Goal: Task Accomplishment & Management: Complete application form

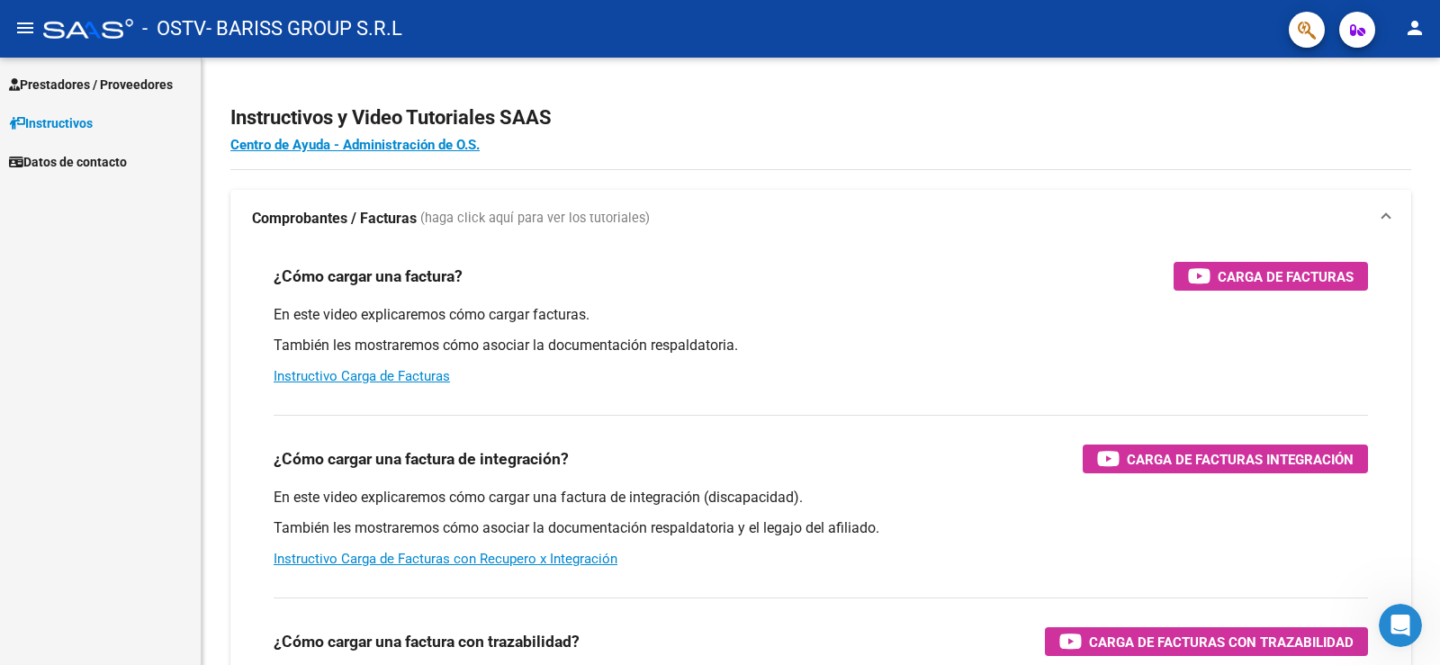
click at [148, 82] on span "Prestadores / Proveedores" at bounding box center [91, 85] width 164 height 20
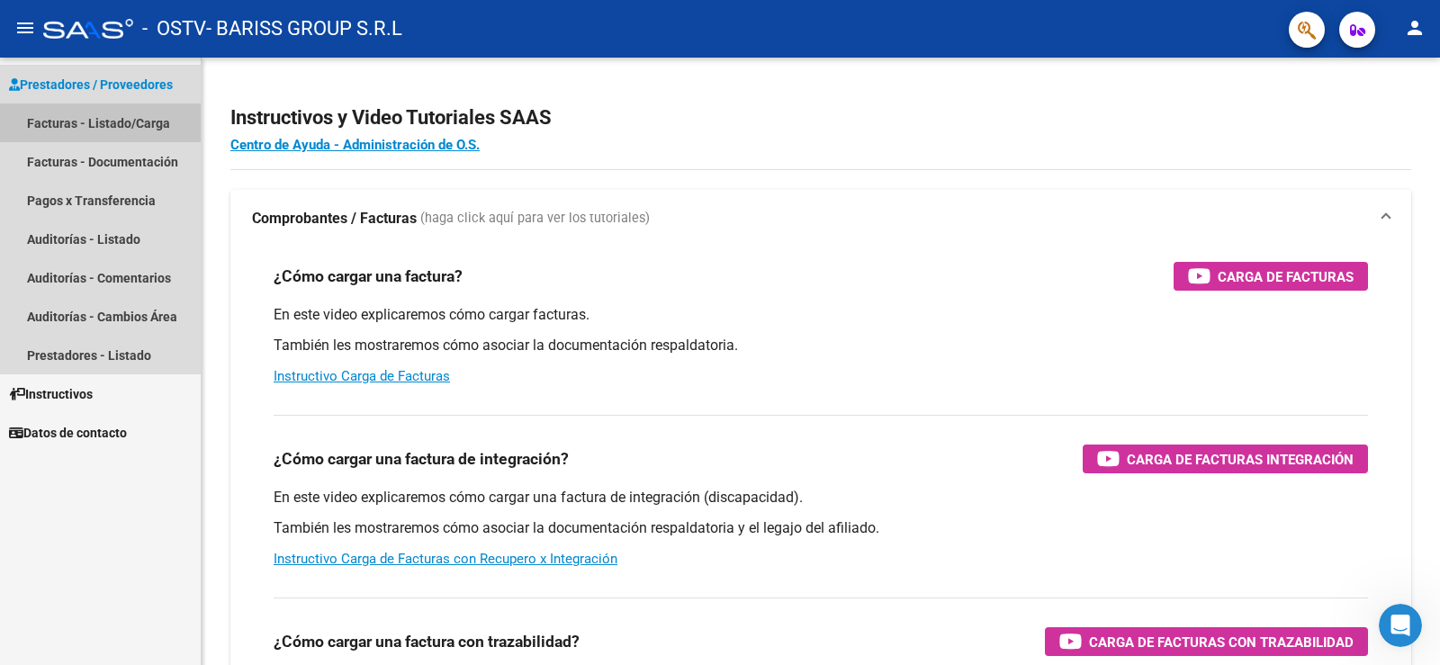
click at [103, 111] on link "Facturas - Listado/Carga" at bounding box center [100, 122] width 201 height 39
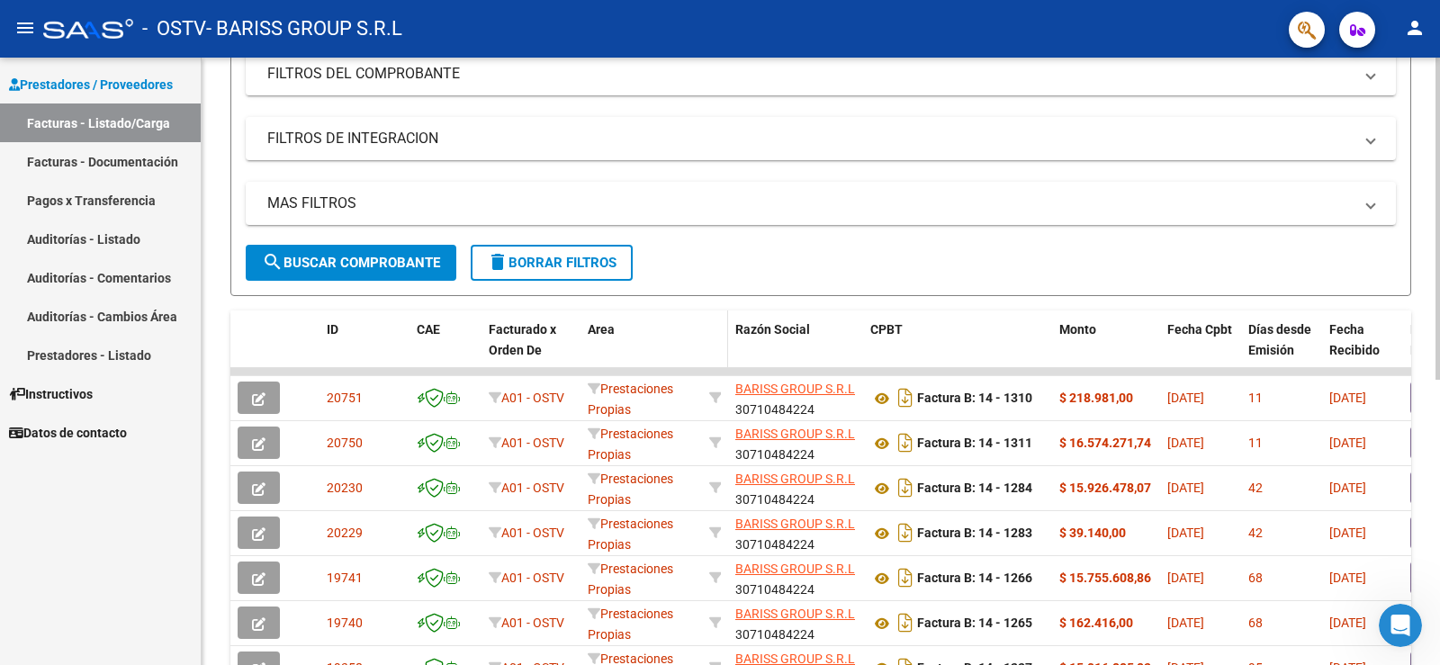
scroll to position [270, 0]
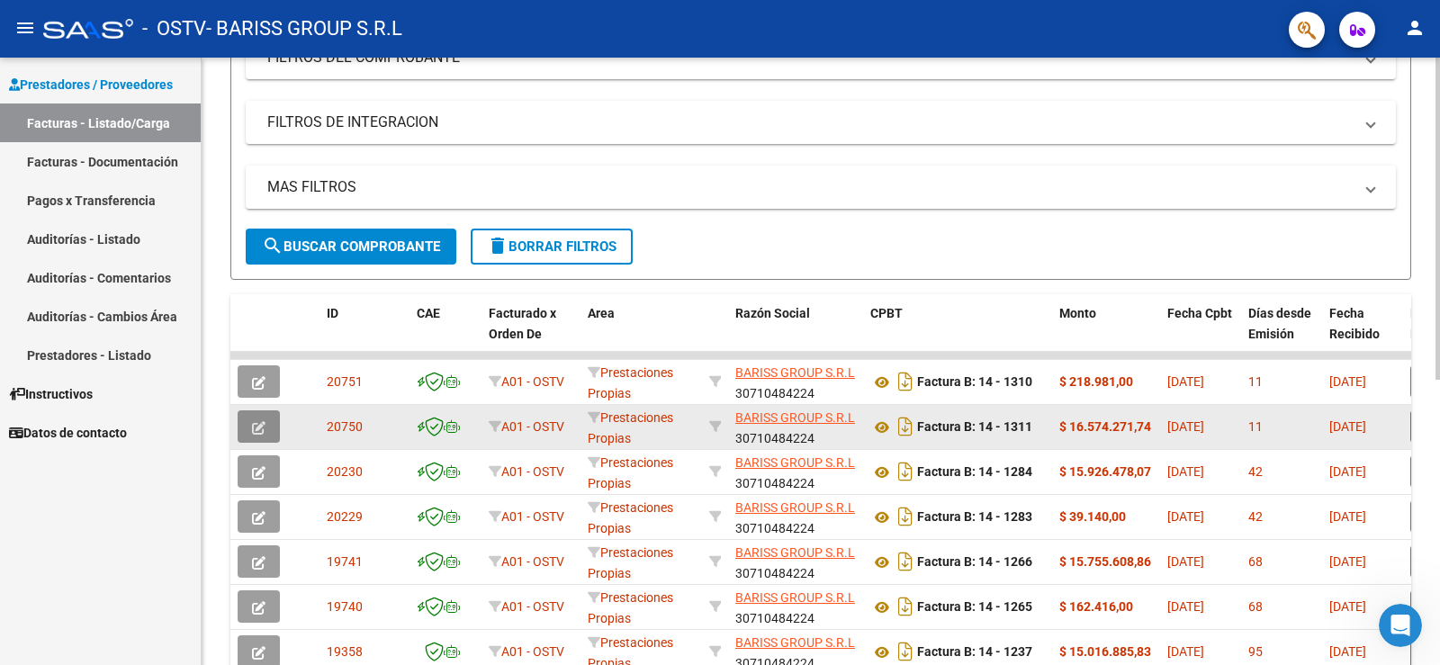
click at [264, 414] on button "button" at bounding box center [259, 426] width 42 height 32
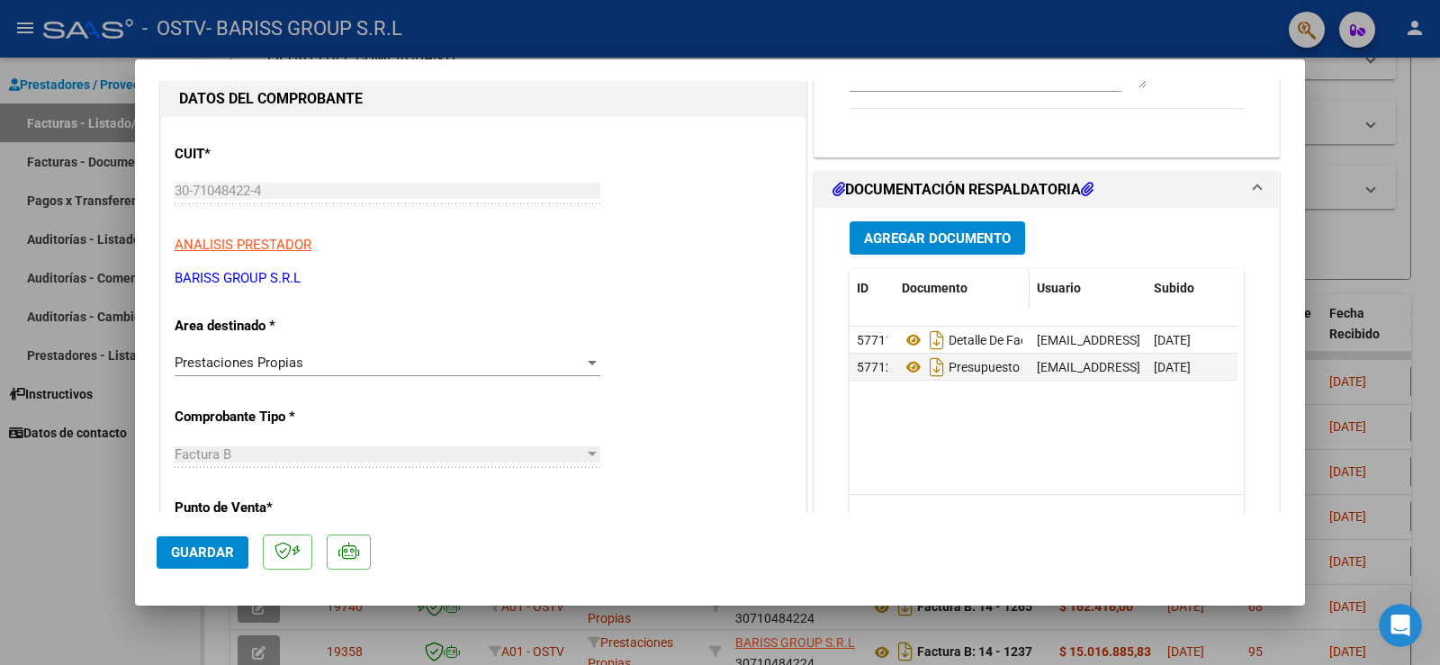
scroll to position [180, 0]
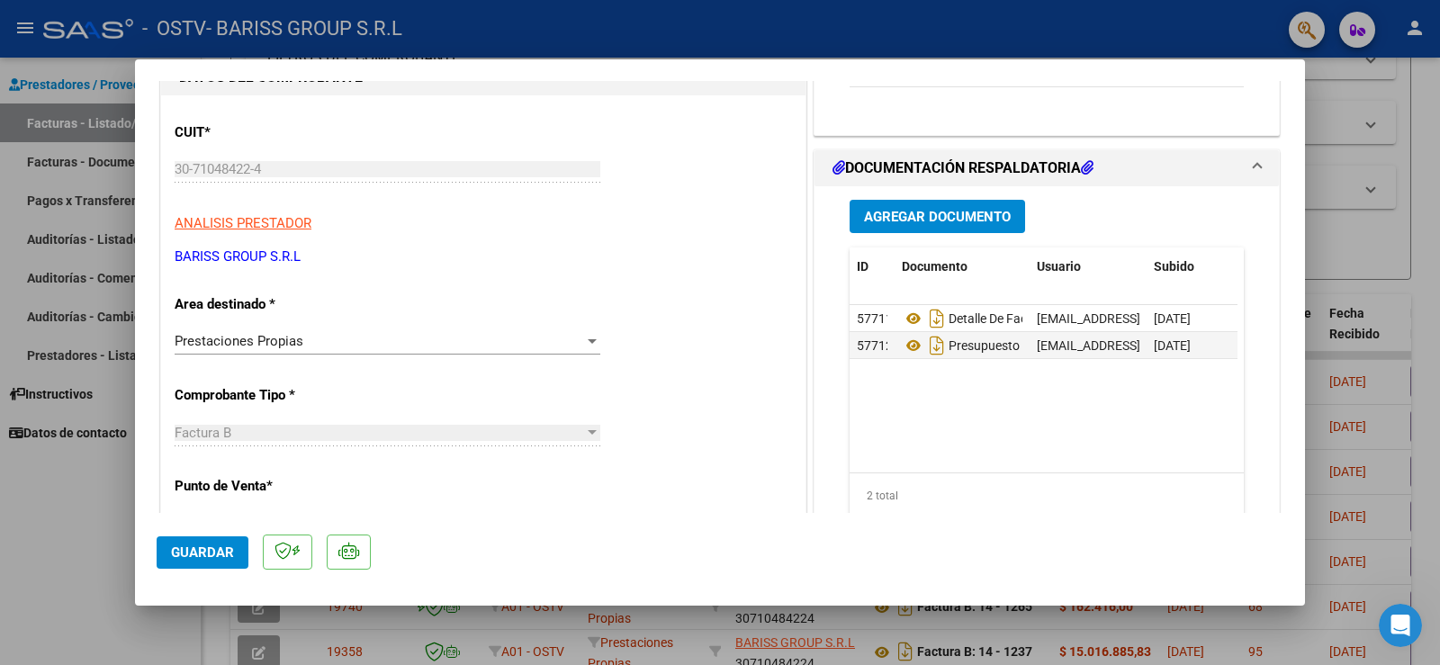
click at [947, 218] on span "Agregar Documento" at bounding box center [937, 217] width 147 height 16
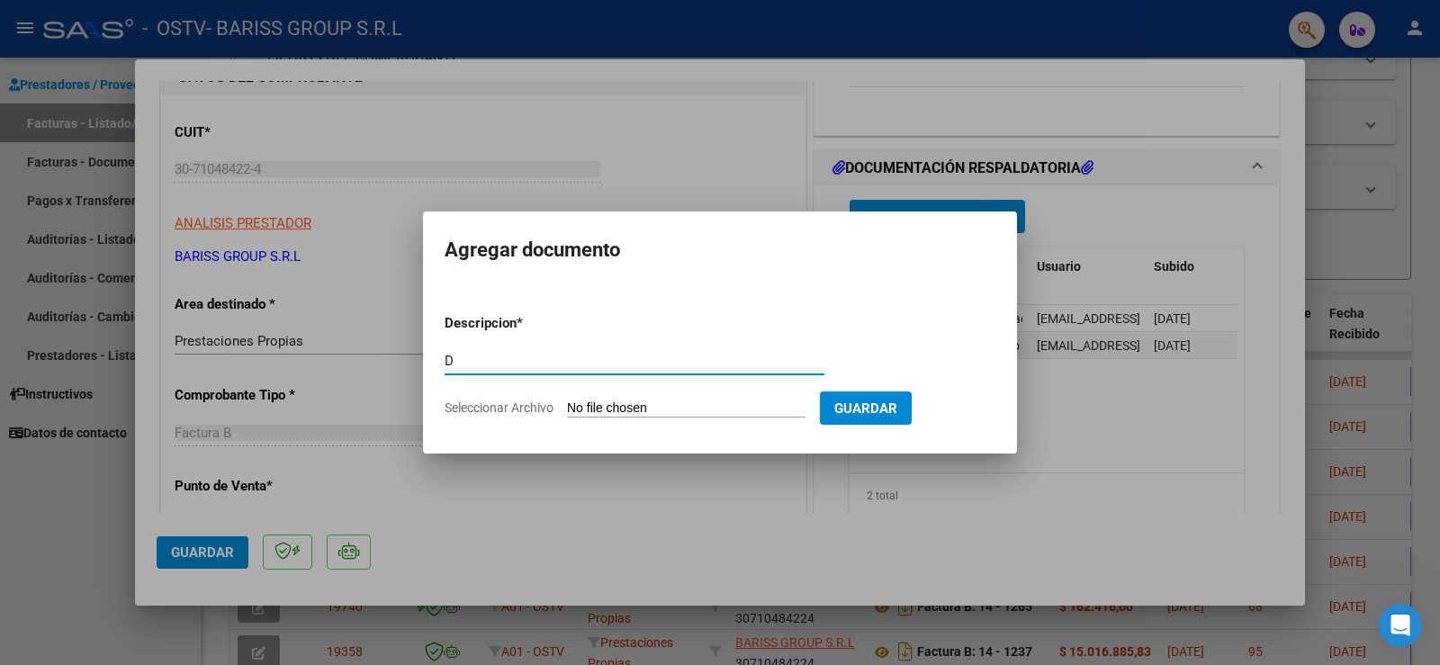
type input "D"
click at [662, 408] on input "Seleccionar Archivo" at bounding box center [686, 408] width 238 height 17
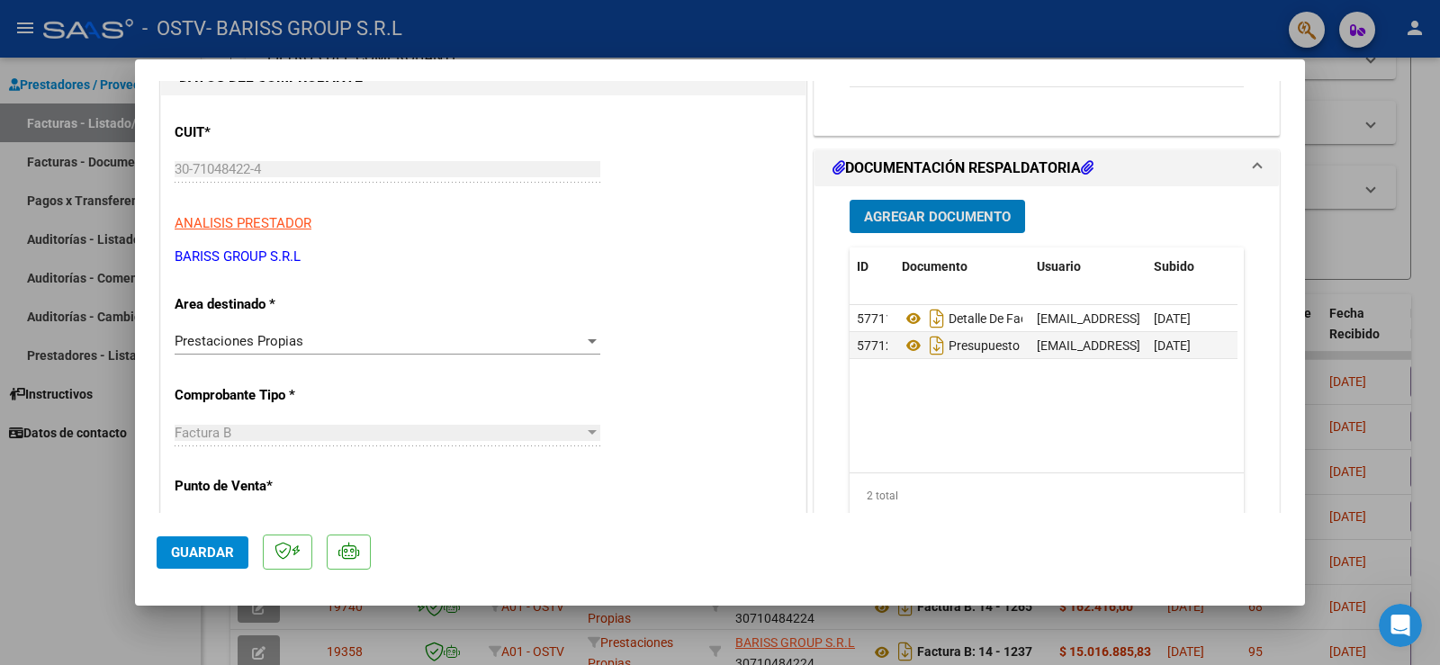
type input "$ 0,00"
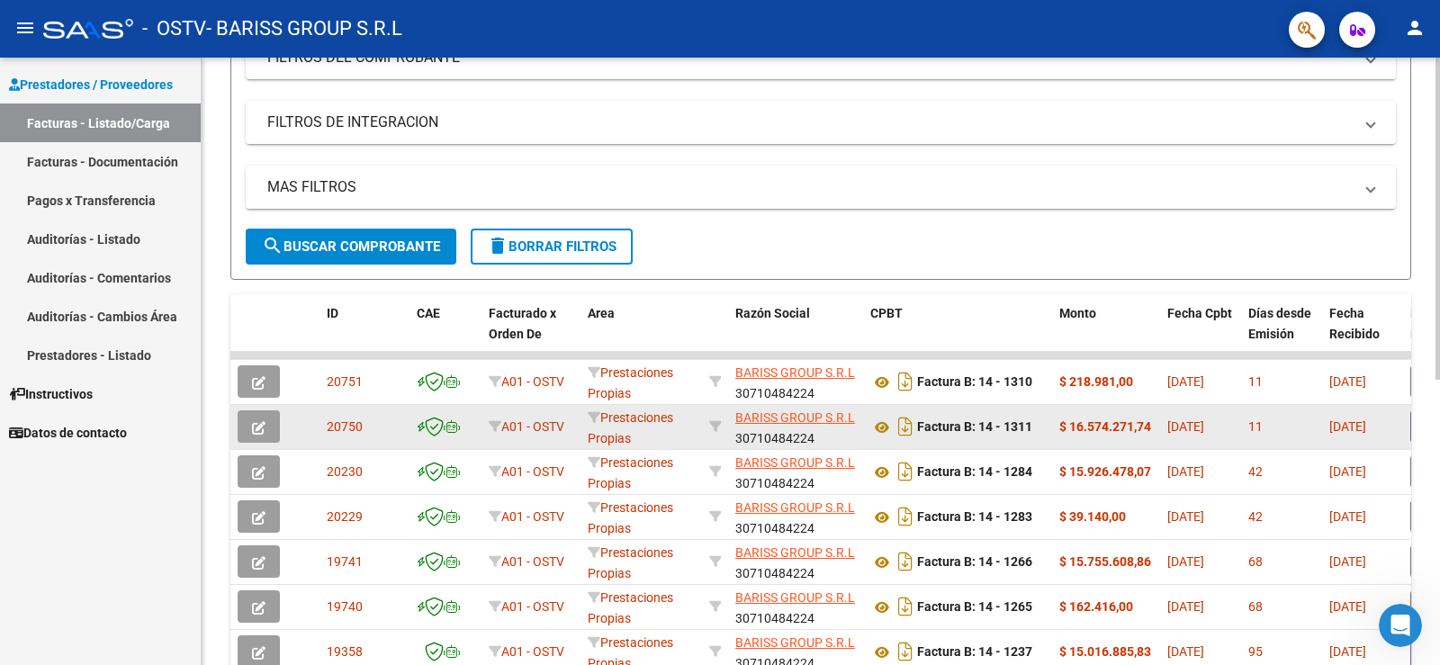
click at [256, 426] on icon "button" at bounding box center [258, 427] width 13 height 13
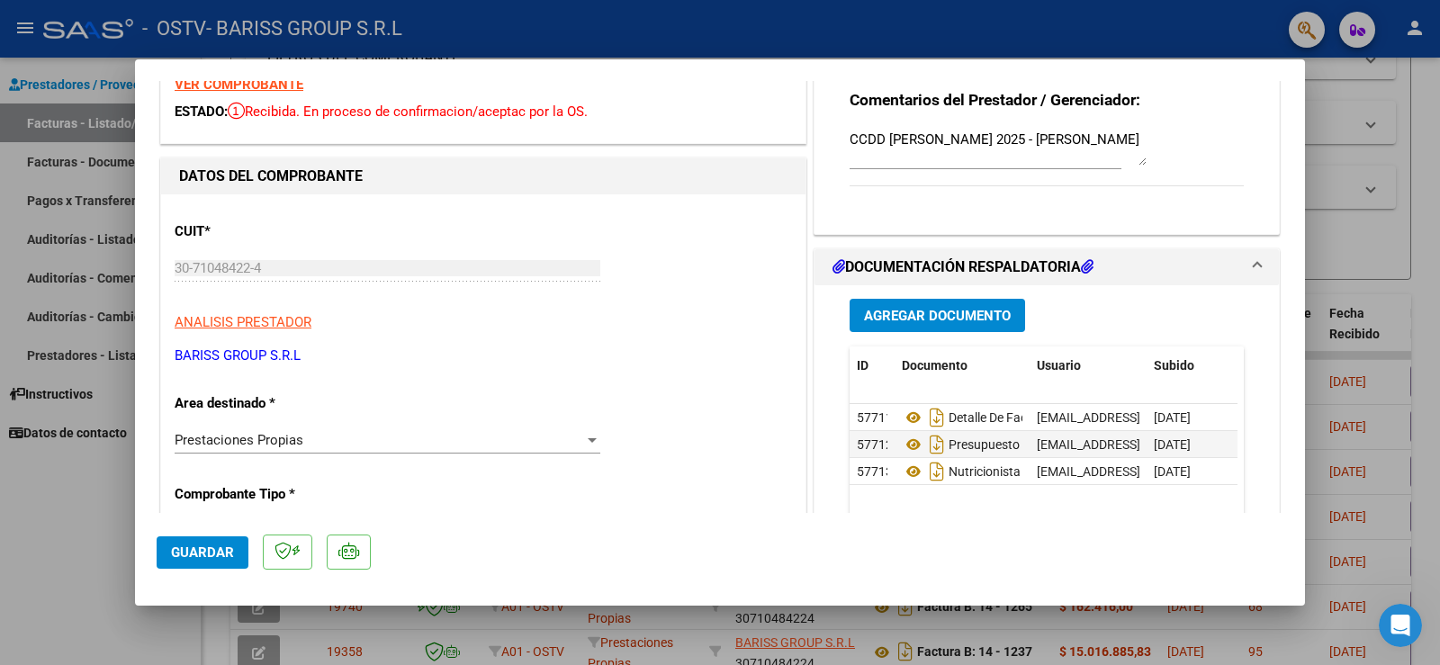
scroll to position [90, 0]
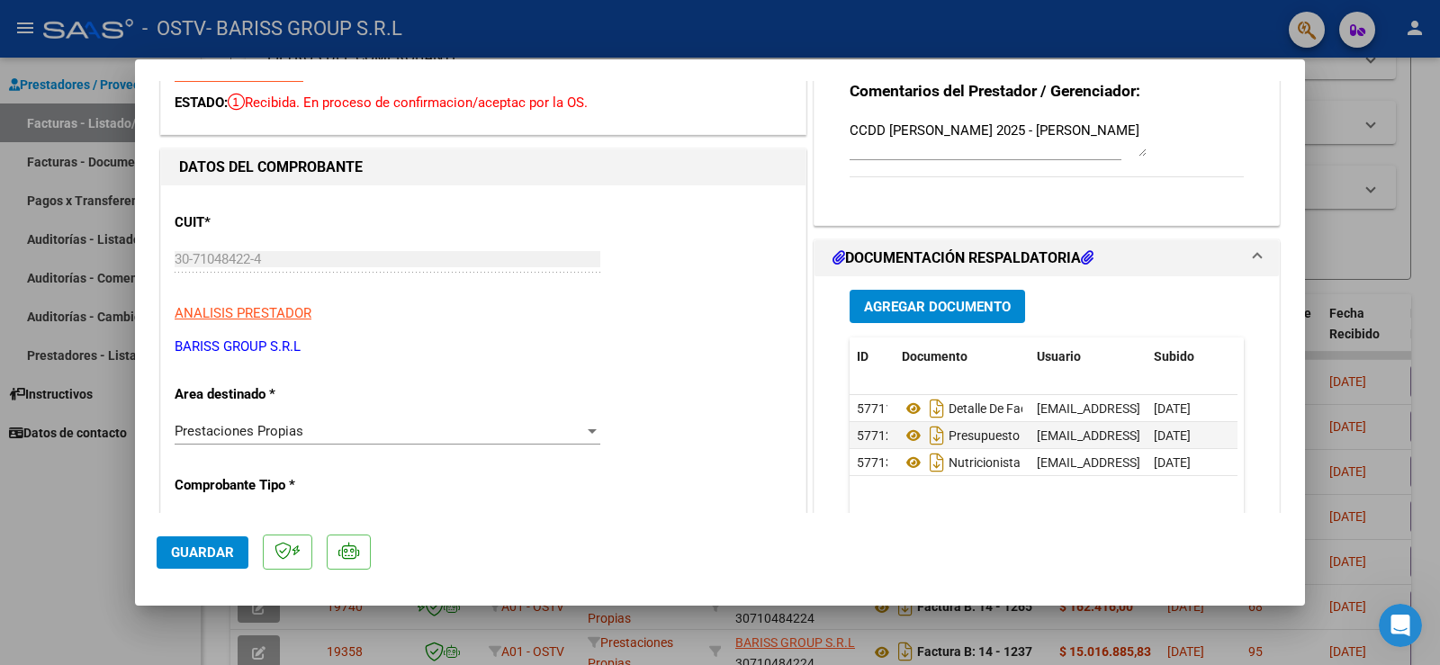
click at [947, 301] on span "Agregar Documento" at bounding box center [937, 307] width 147 height 16
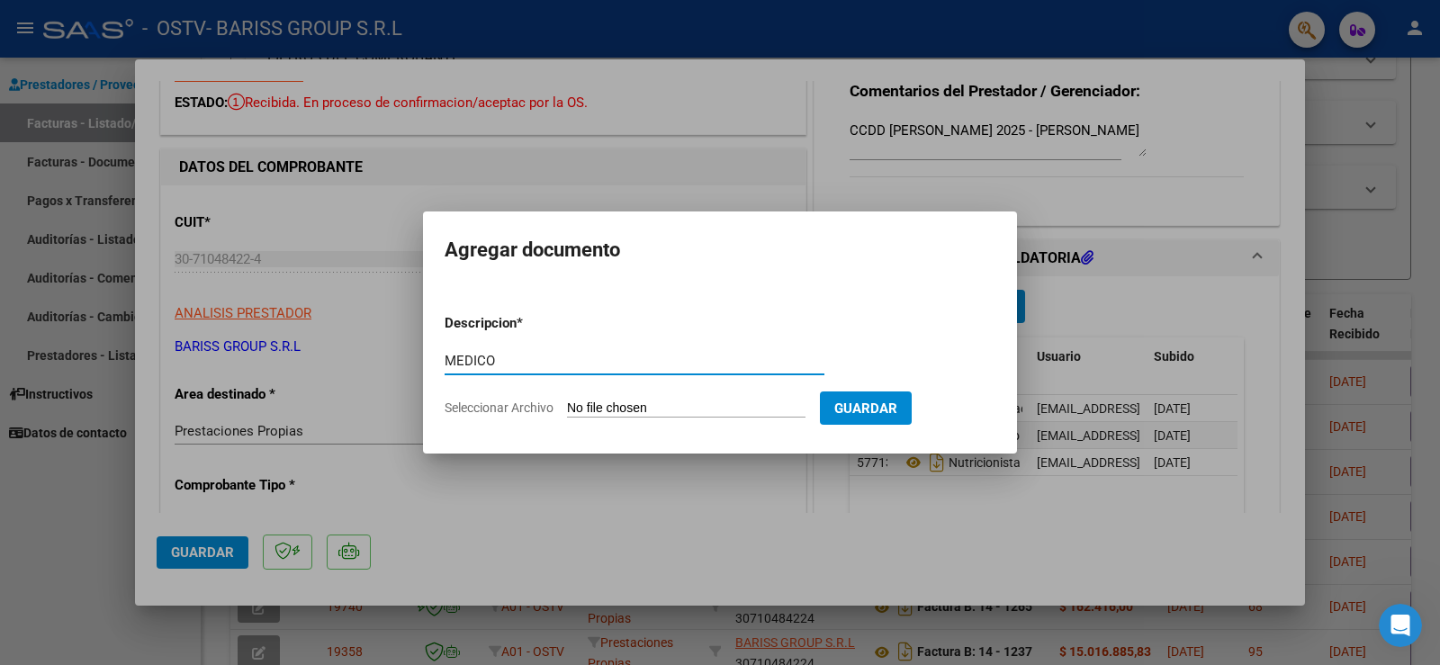
paste input "PENENTI"
drag, startPoint x: 685, startPoint y: 355, endPoint x: 498, endPoint y: 351, distance: 187.2
click at [498, 351] on div "[PERSON_NAME] 2025 - [PERSON_NAME] Escriba aquí una descripcion" at bounding box center [634, 360] width 380 height 27
type input "[PERSON_NAME] 2025 - [PERSON_NAME]"
click at [682, 404] on input "Seleccionar Archivo" at bounding box center [686, 408] width 238 height 17
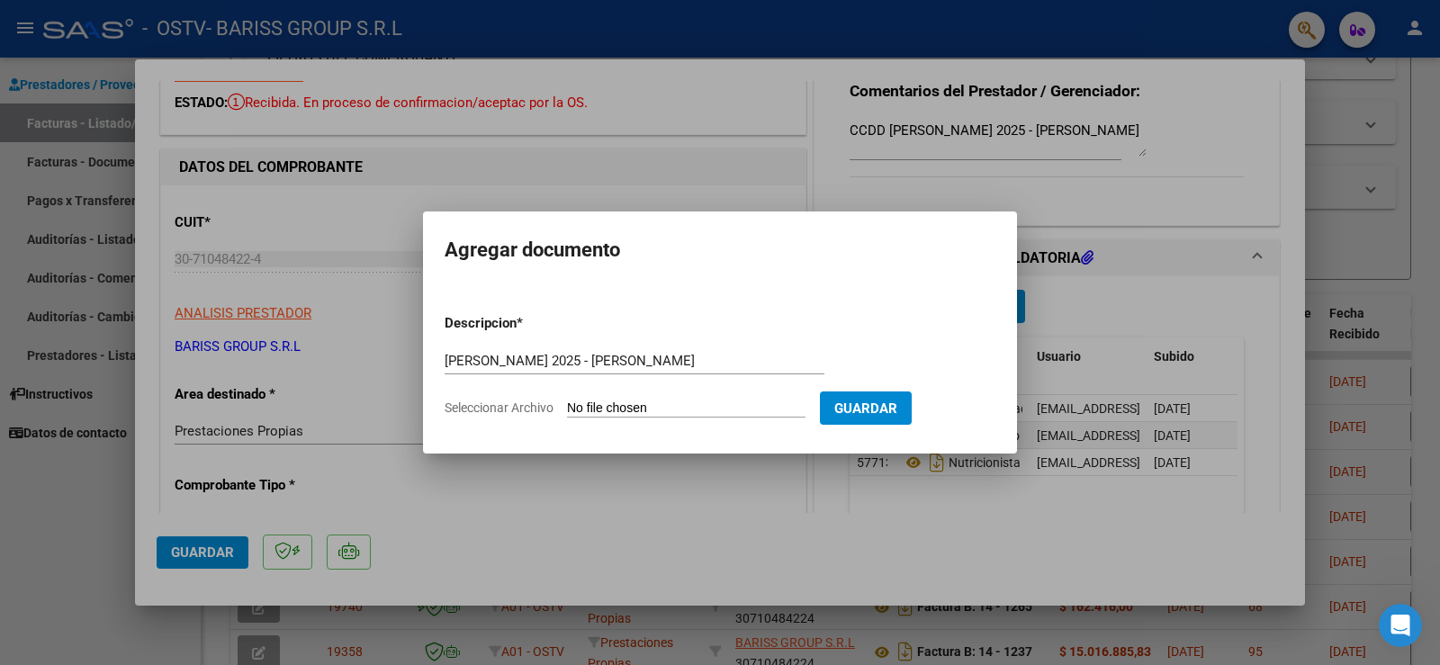
type input "C:\fakepath\07.2025 MEDICO CLINICO - [PERSON_NAME].pdf"
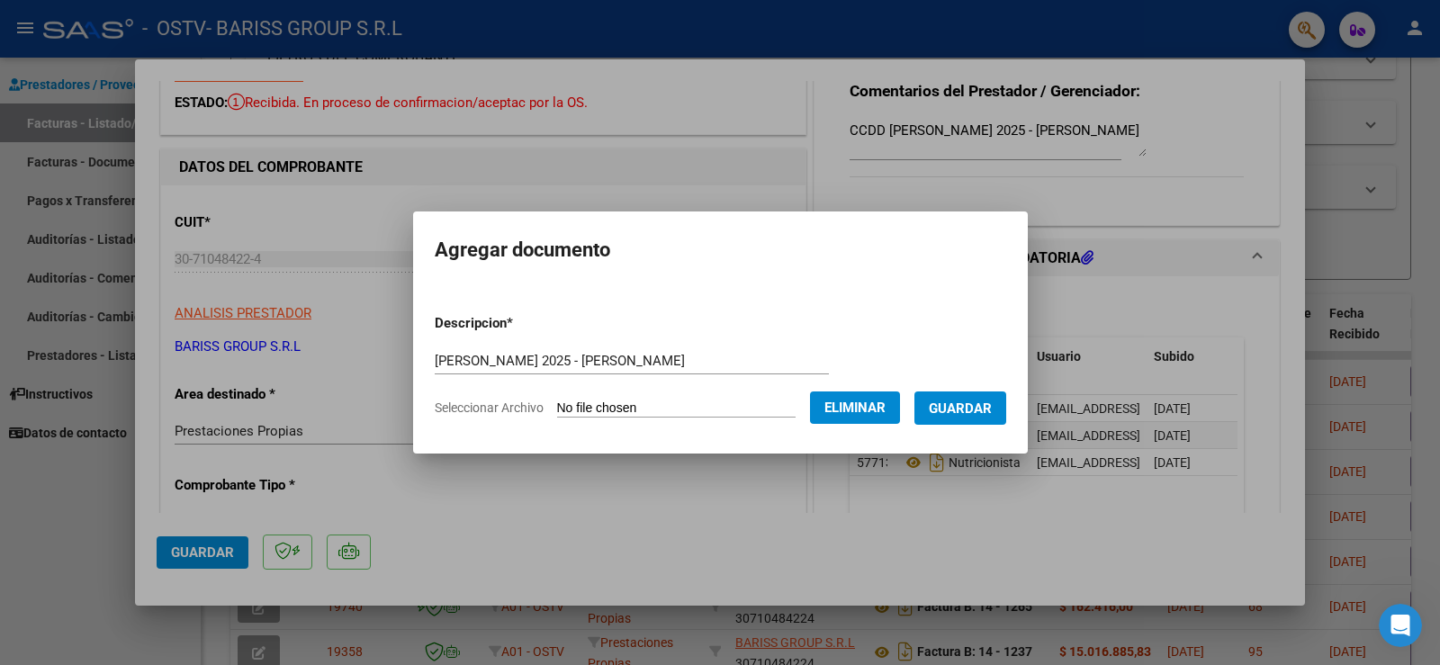
click at [975, 397] on button "Guardar" at bounding box center [960, 407] width 92 height 33
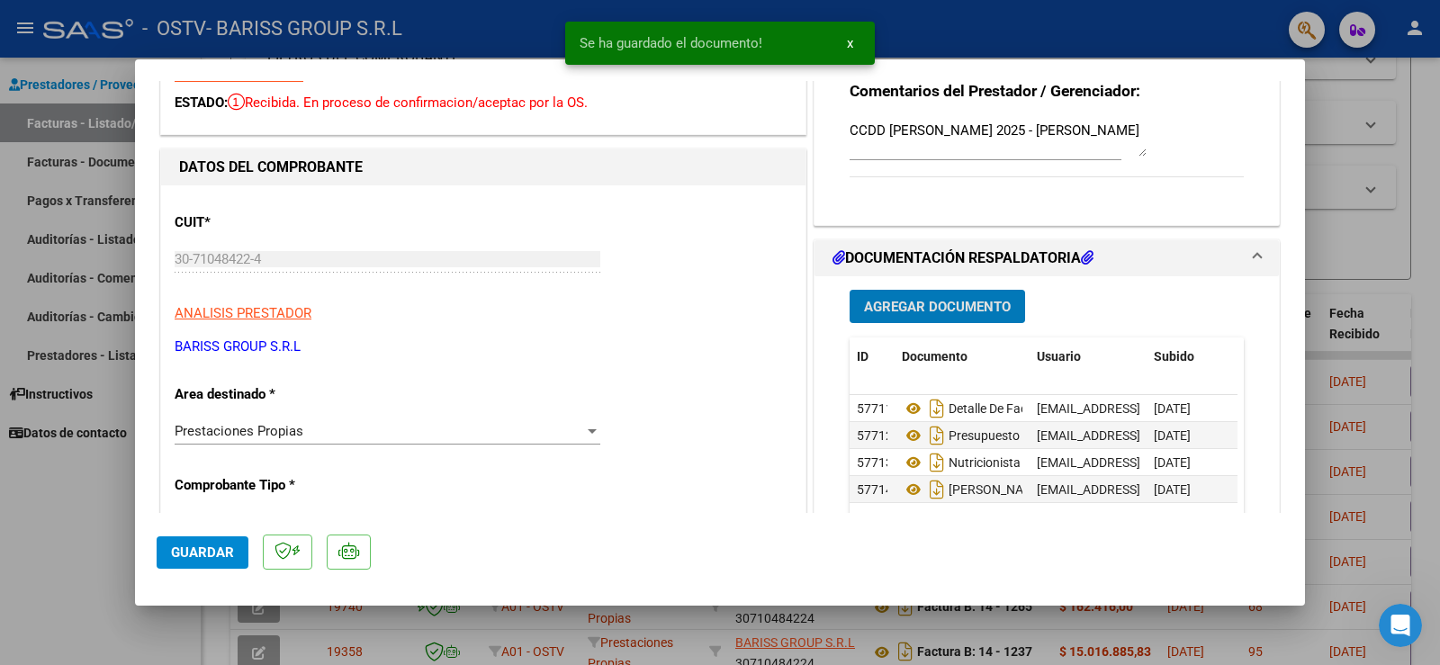
click at [888, 310] on span "Agregar Documento" at bounding box center [937, 307] width 147 height 16
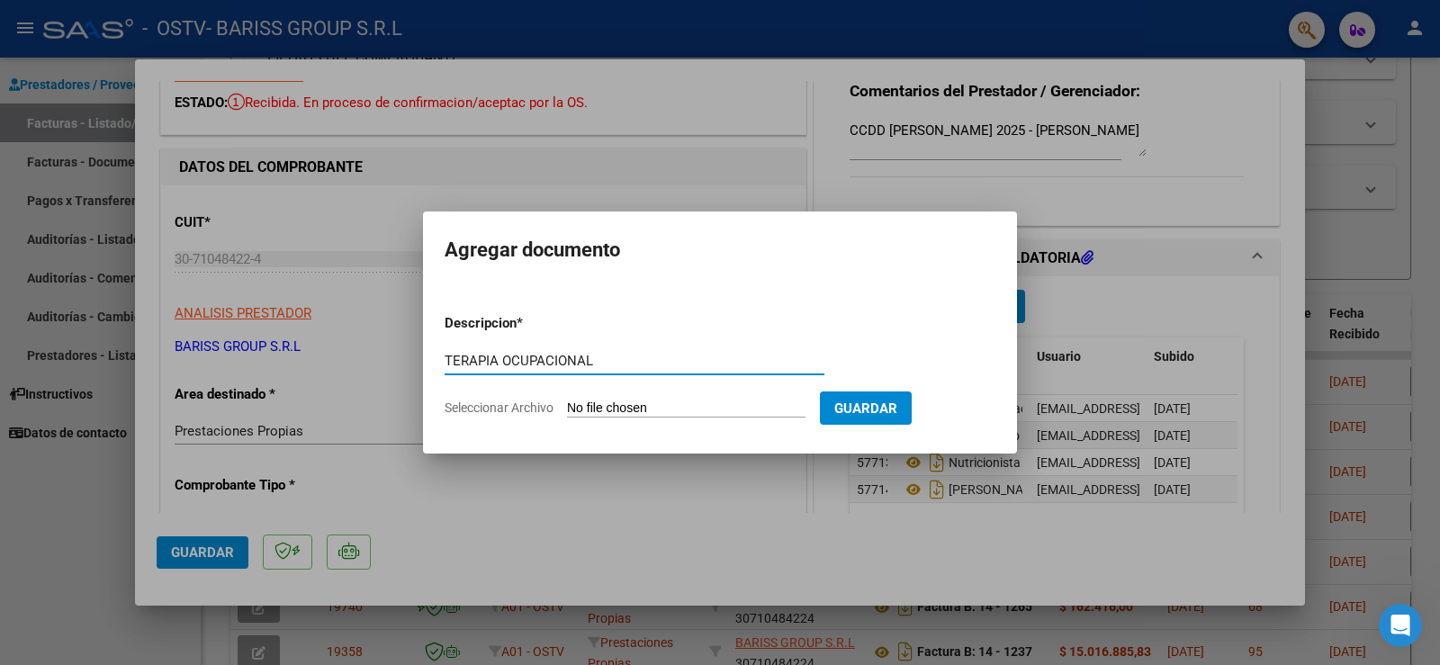
paste input "[PERSON_NAME] 2025 - [PERSON_NAME]"
type input "TERAPIA OCUPACIONAL [PERSON_NAME] 2025 - [PERSON_NAME]"
click at [598, 408] on input "Seleccionar Archivo" at bounding box center [686, 408] width 238 height 17
type input "C:\fakepath\07.2025 TERAPIA OCUPACIONAL - [PERSON_NAME].pdf"
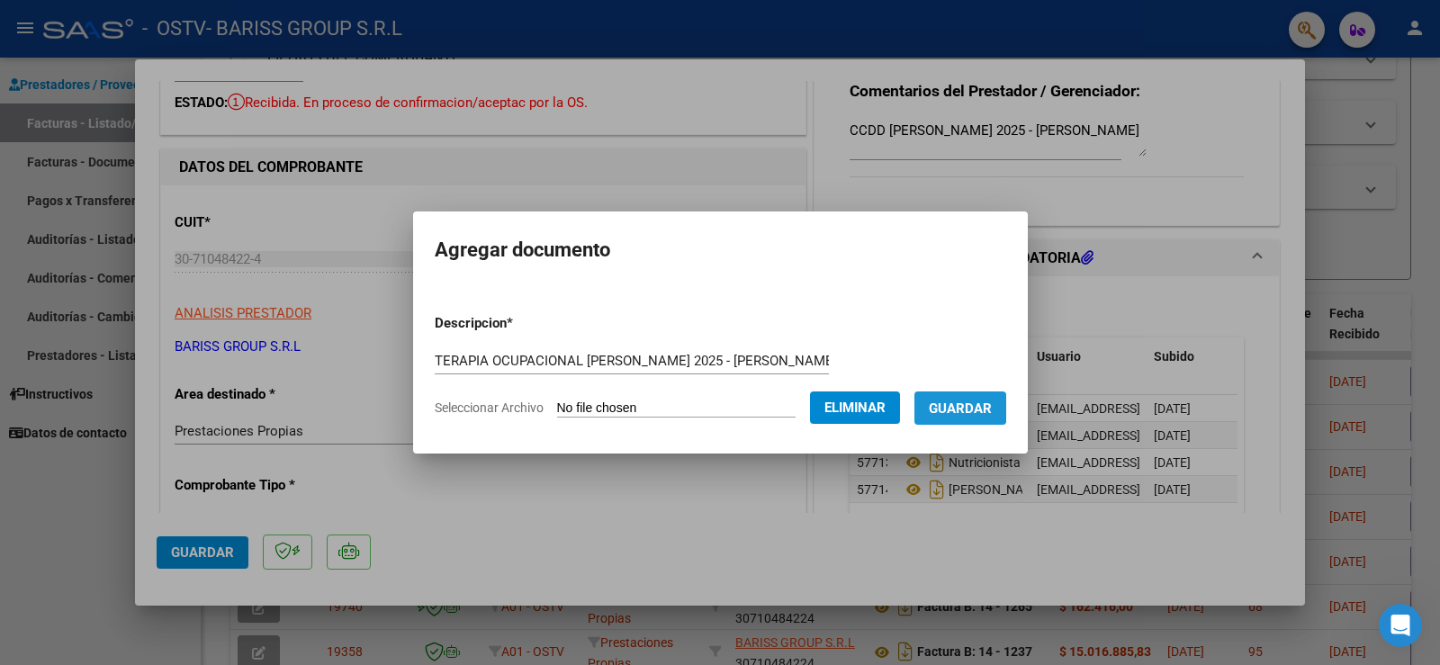
click at [975, 407] on span "Guardar" at bounding box center [960, 408] width 63 height 16
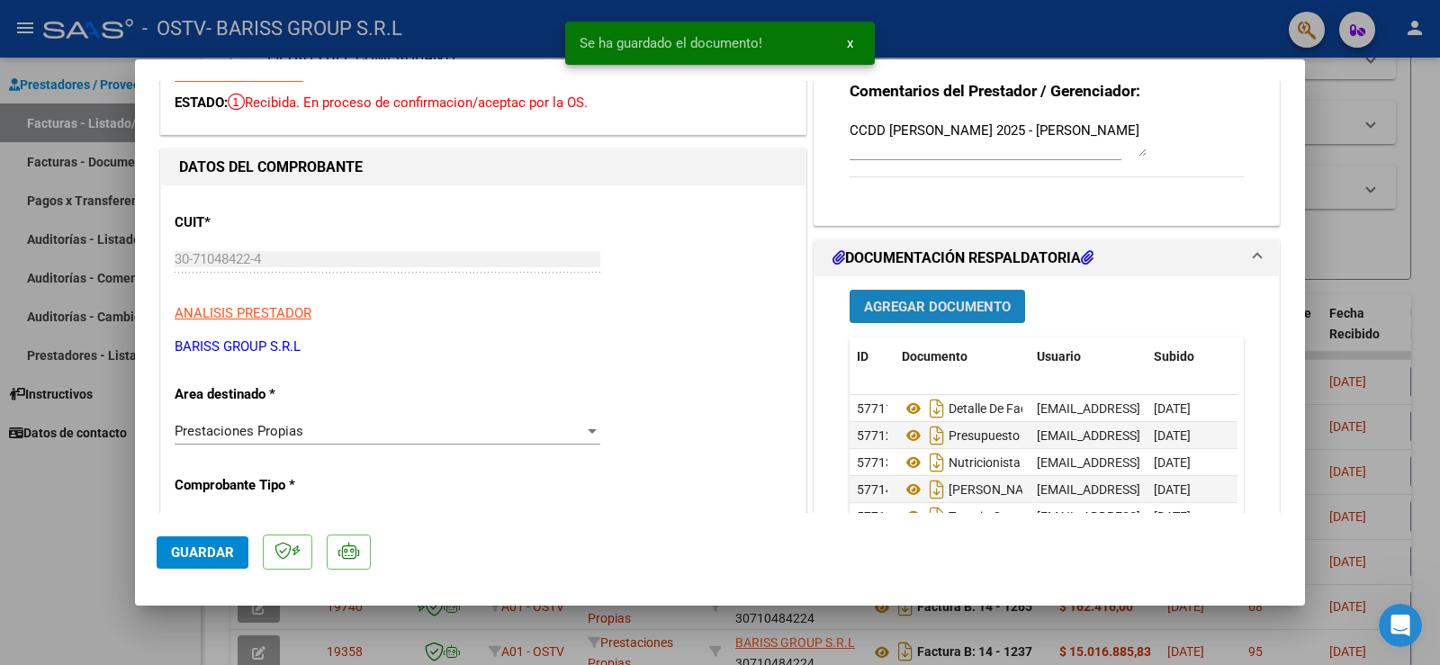
click at [978, 297] on button "Agregar Documento" at bounding box center [936, 306] width 175 height 33
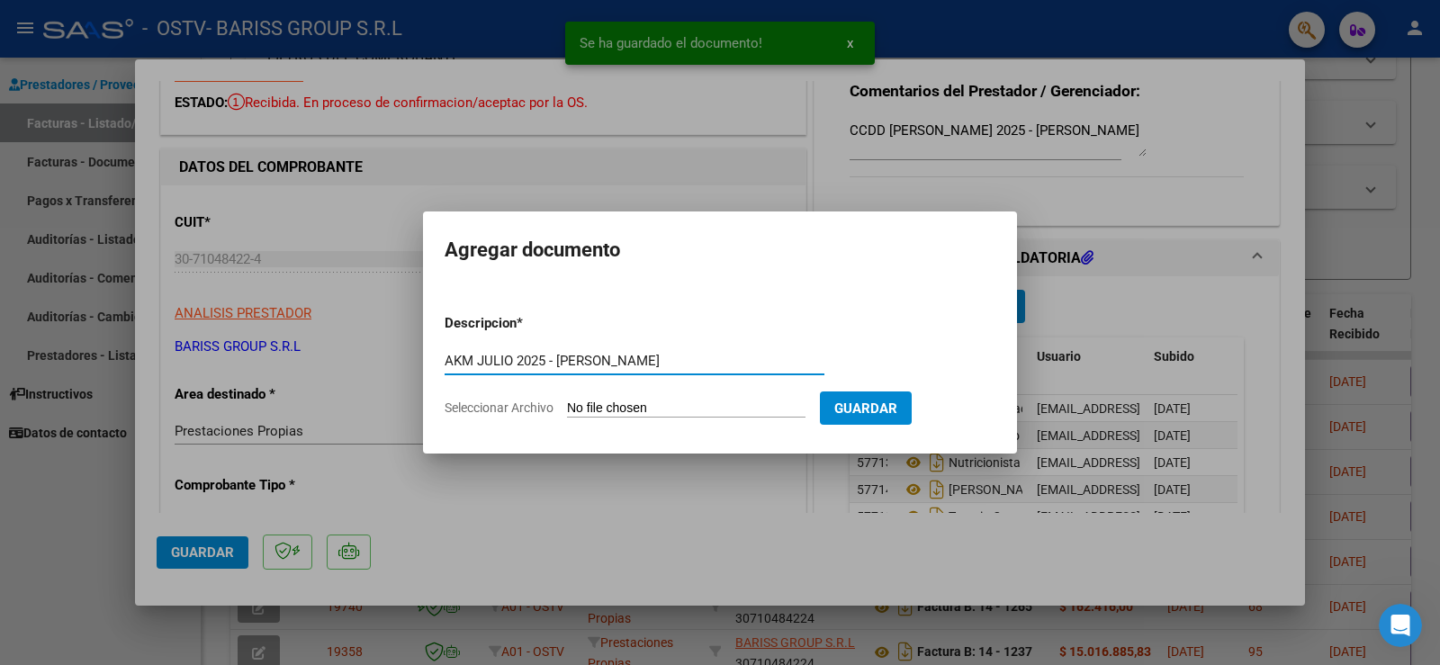
type input "AKM JULIO 2025 - [PERSON_NAME]"
click at [680, 405] on input "Seleccionar Archivo" at bounding box center [686, 408] width 238 height 17
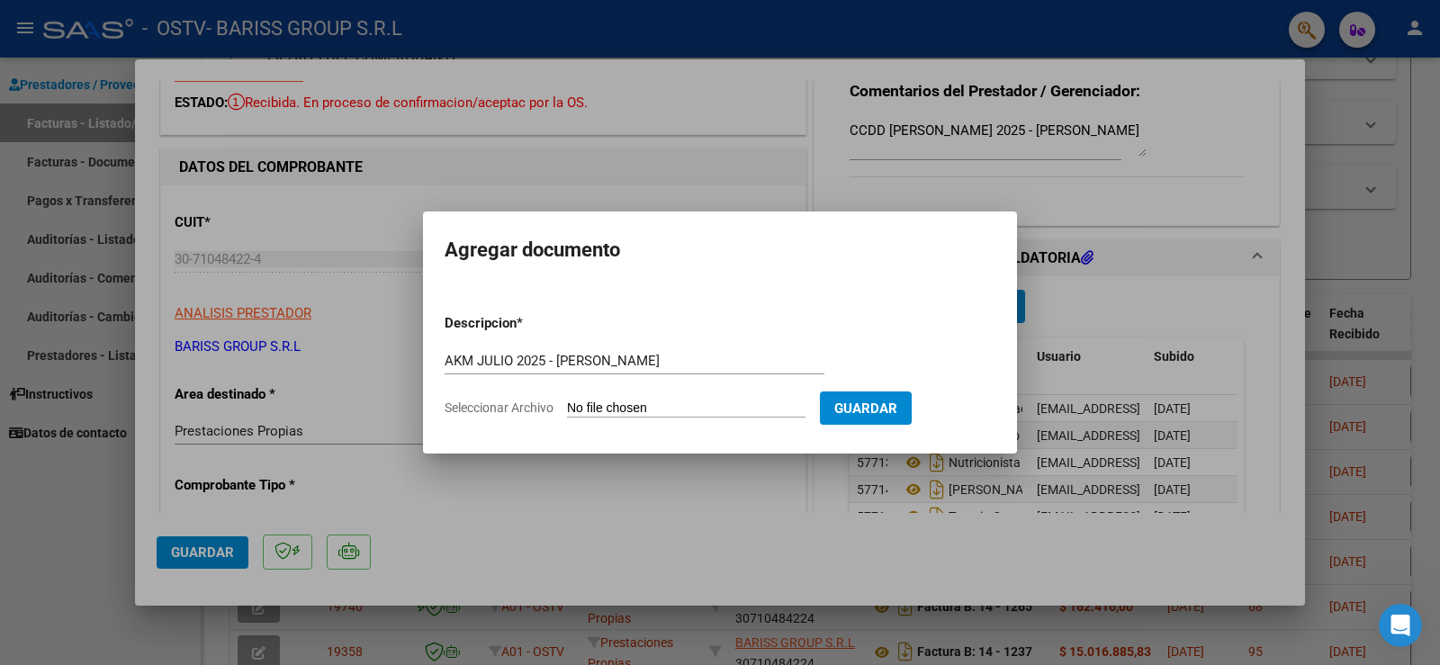
type input "C:\fakepath\07.2025 [PERSON_NAME].pdf"
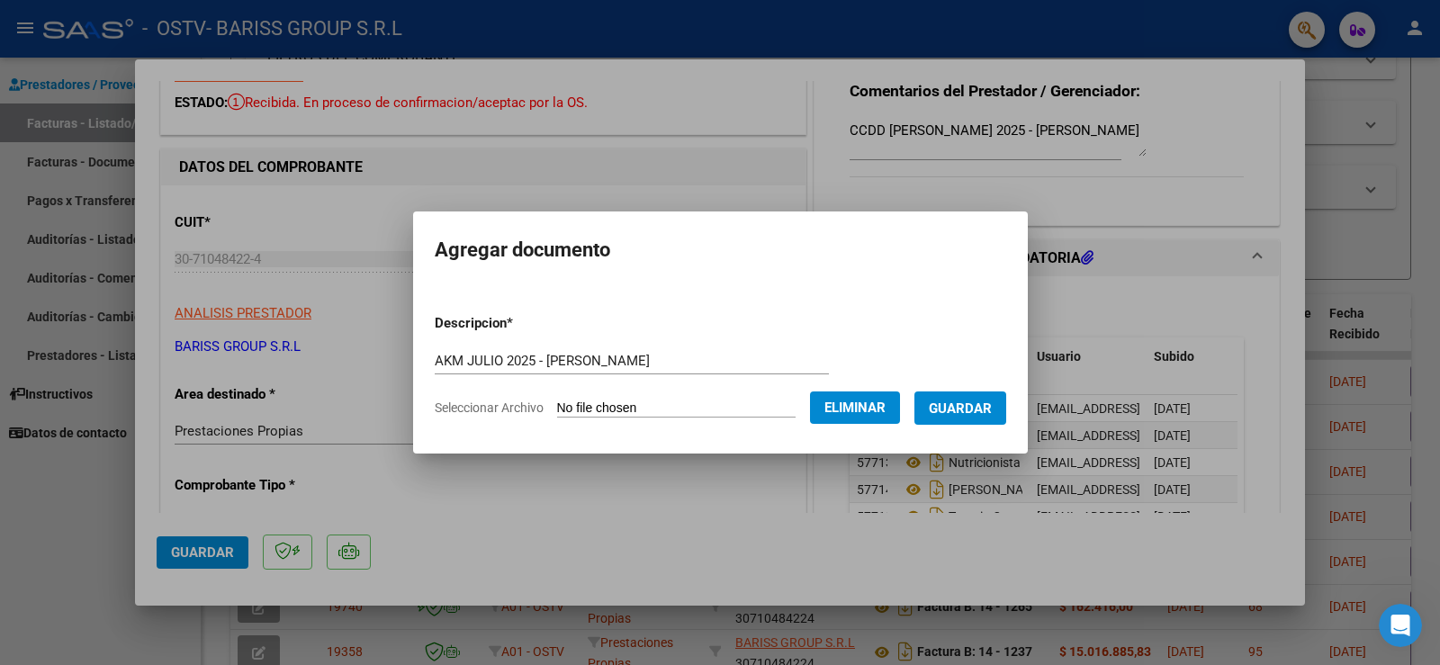
click at [979, 415] on span "Guardar" at bounding box center [960, 408] width 63 height 16
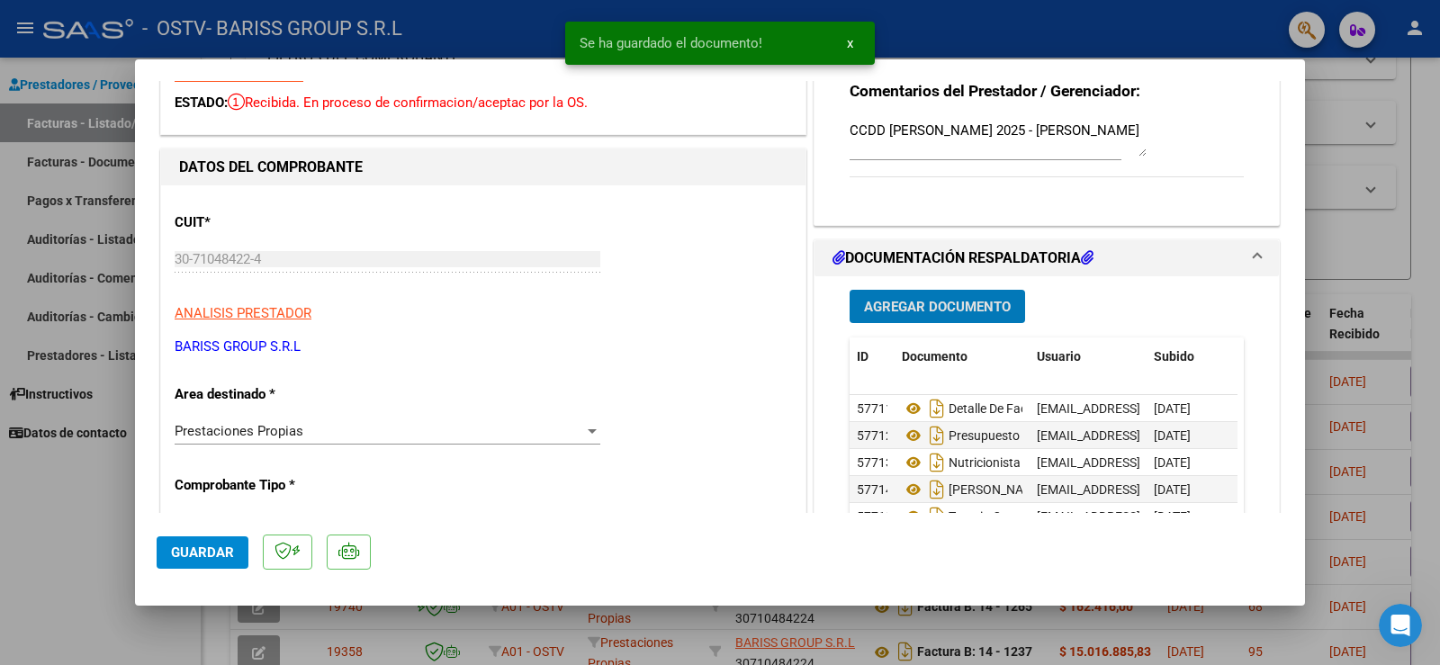
click at [946, 313] on span "Agregar Documento" at bounding box center [937, 307] width 147 height 16
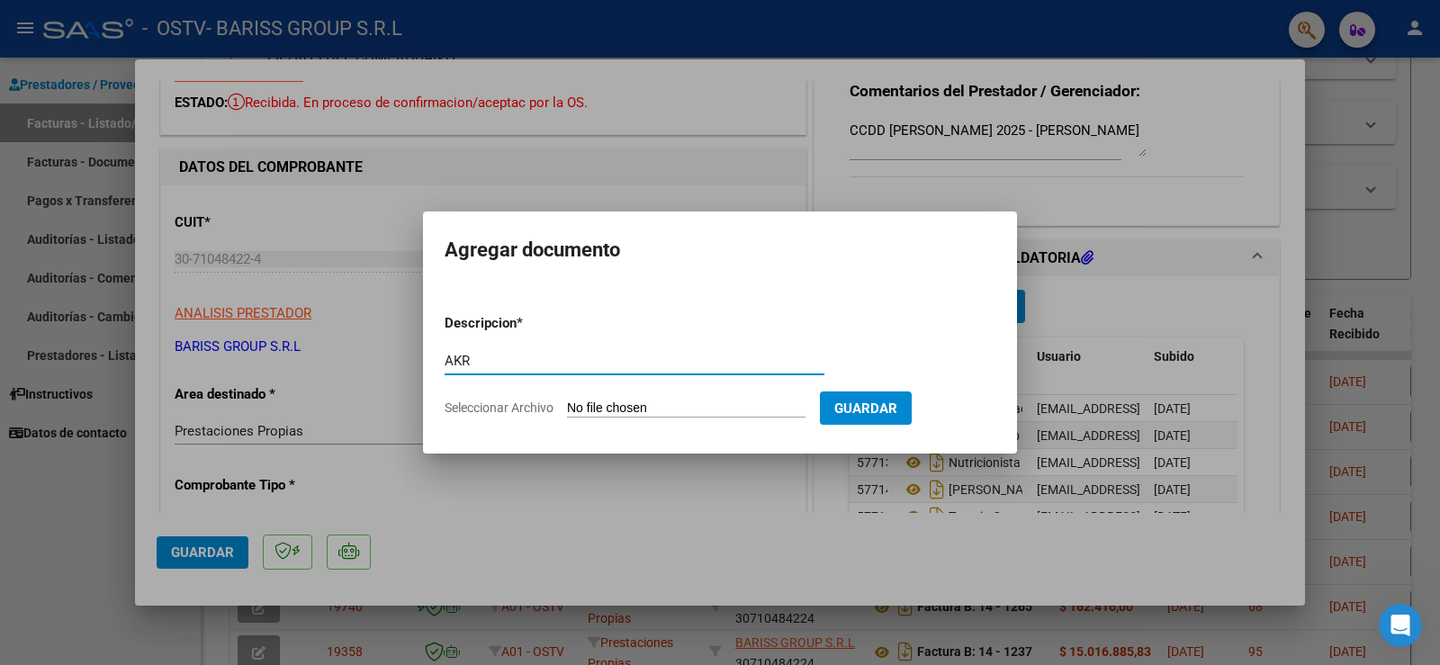
paste input "[PERSON_NAME] 2025 - [PERSON_NAME]"
click at [479, 358] on input "AKR [PERSON_NAME] 2025 - [PERSON_NAME]" at bounding box center [634, 361] width 380 height 16
click at [478, 368] on input "AKR [PERSON_NAME] 2025 - [PERSON_NAME]" at bounding box center [634, 361] width 380 height 16
type input "AKR [PERSON_NAME] 2025 - [PERSON_NAME]"
click at [685, 408] on input "Seleccionar Archivo" at bounding box center [686, 408] width 238 height 17
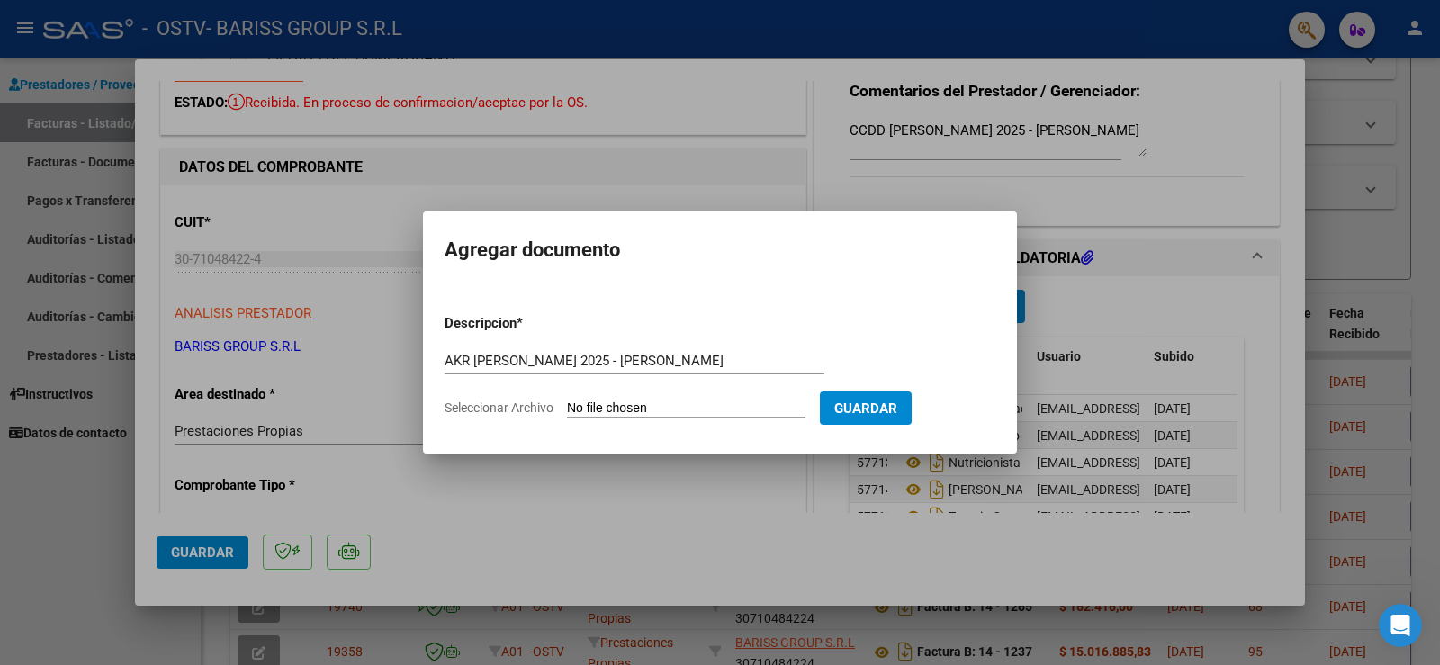
type input "C:\fakepath\07.2025 AKR - [PERSON_NAME].pdf"
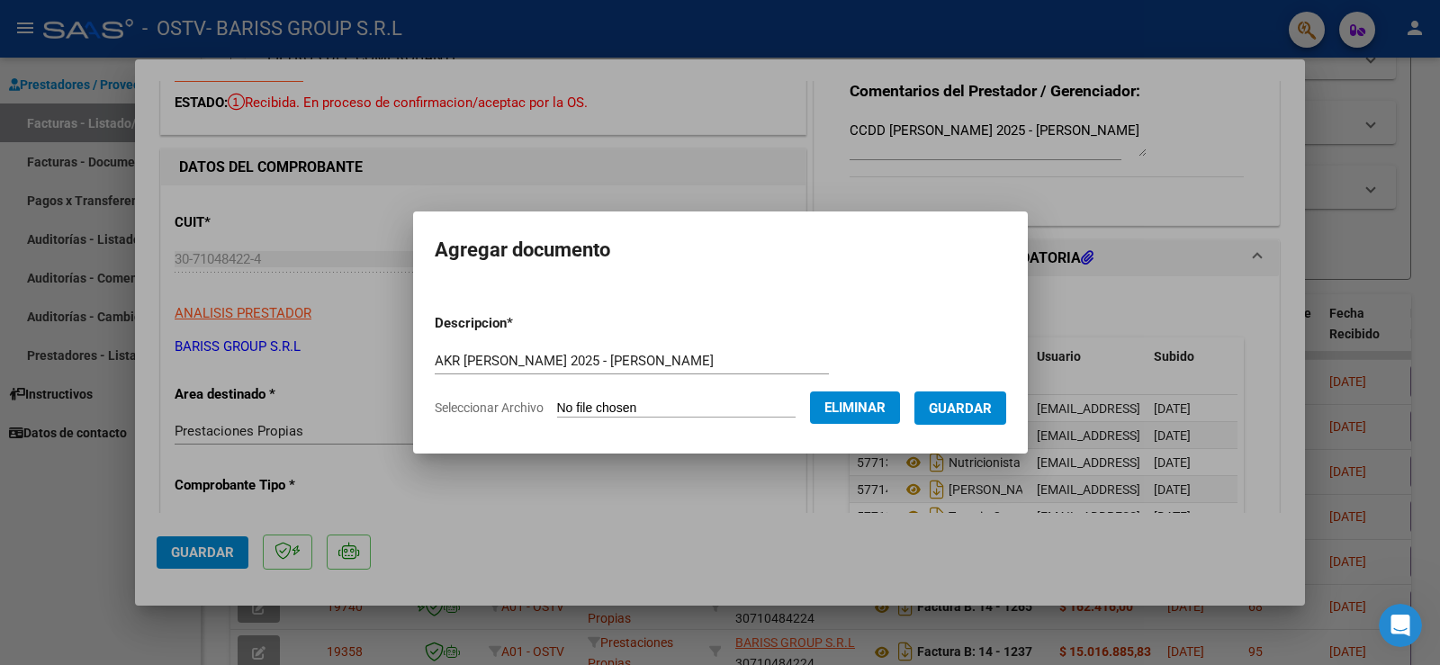
click at [958, 399] on span "Guardar" at bounding box center [960, 407] width 63 height 16
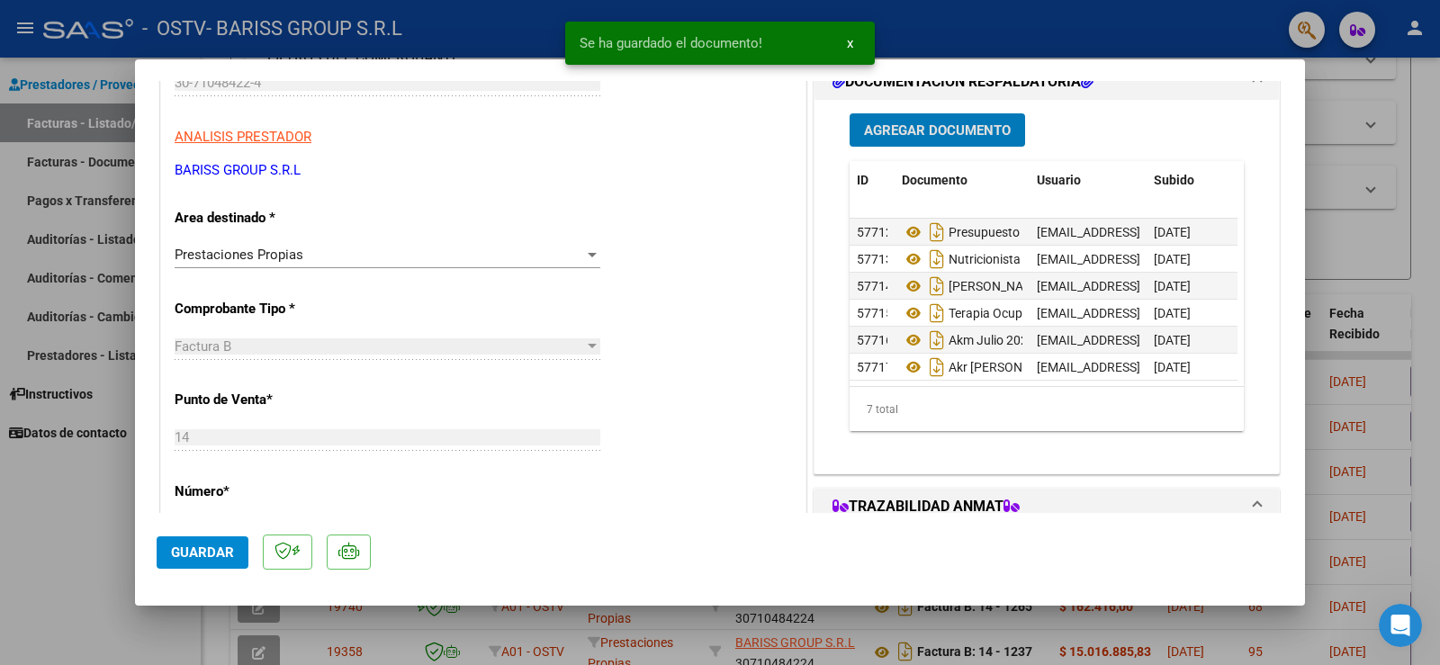
scroll to position [270, 0]
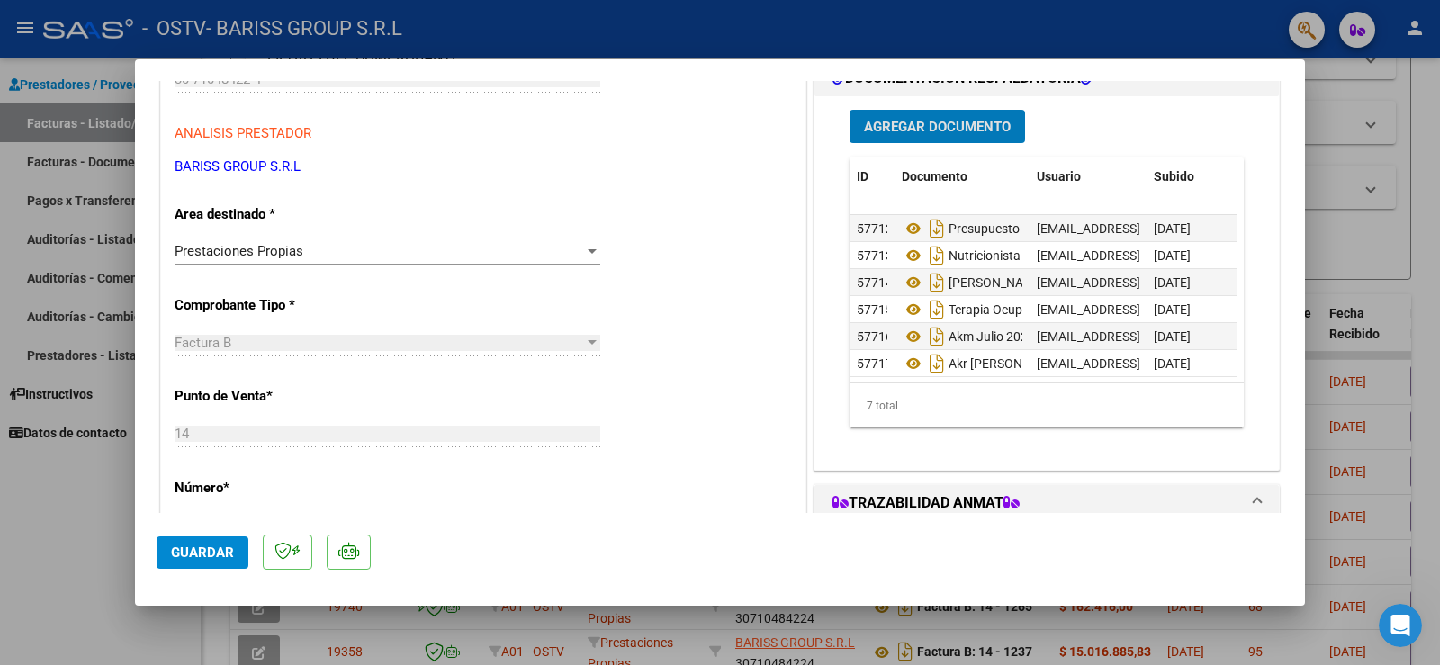
click at [927, 128] on span "Agregar Documento" at bounding box center [937, 127] width 147 height 16
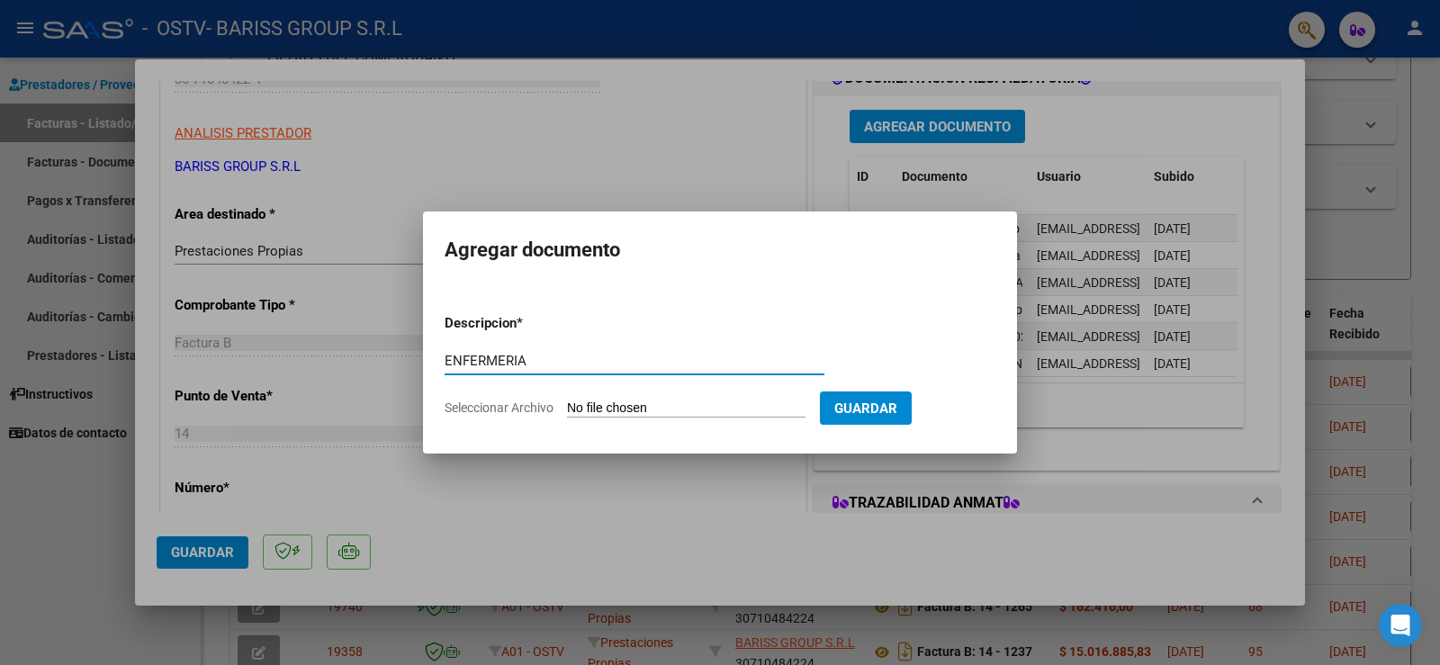
paste input "[PERSON_NAME] 2025 - [PERSON_NAME]"
type input "ENFERMERIA [PERSON_NAME] 2025 - [PERSON_NAME]"
click at [607, 411] on input "Seleccionar Archivo" at bounding box center [686, 408] width 238 height 17
type input "C:\fakepath\07.2025 ENFERMERIA - [PERSON_NAME].pdf"
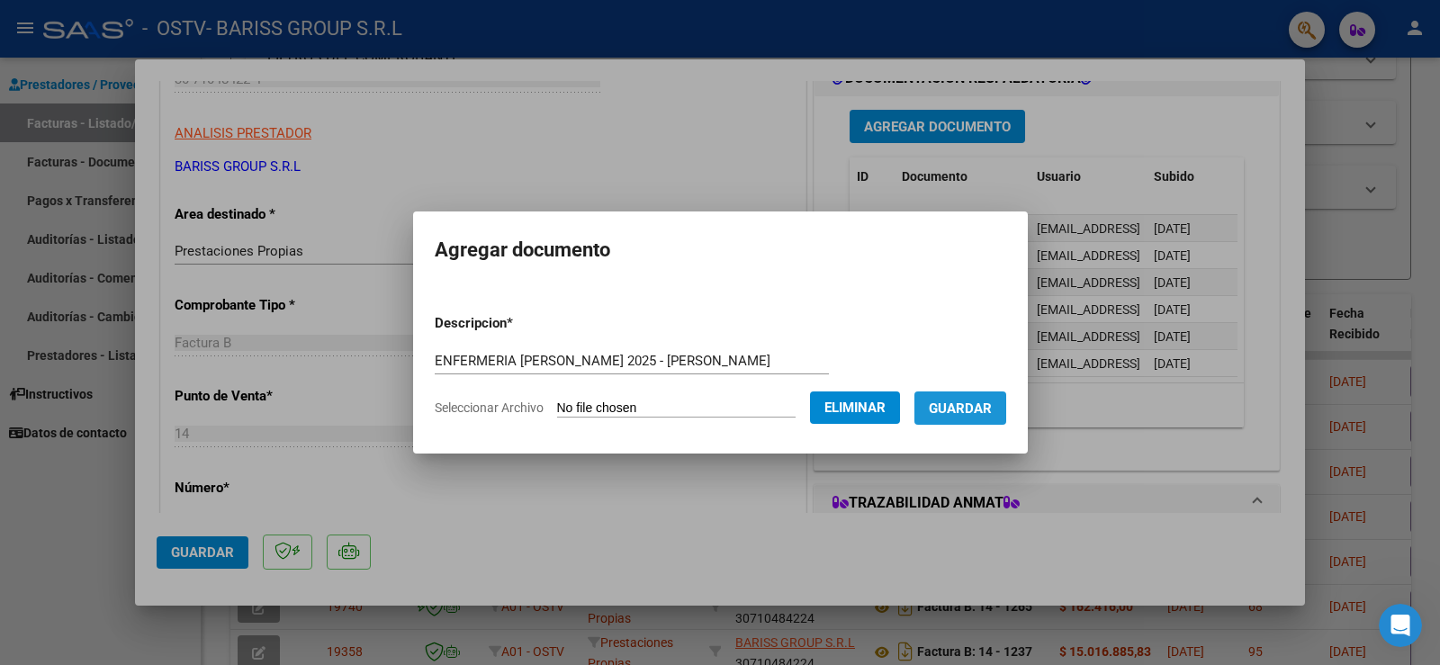
click at [991, 412] on span "Guardar" at bounding box center [960, 408] width 63 height 16
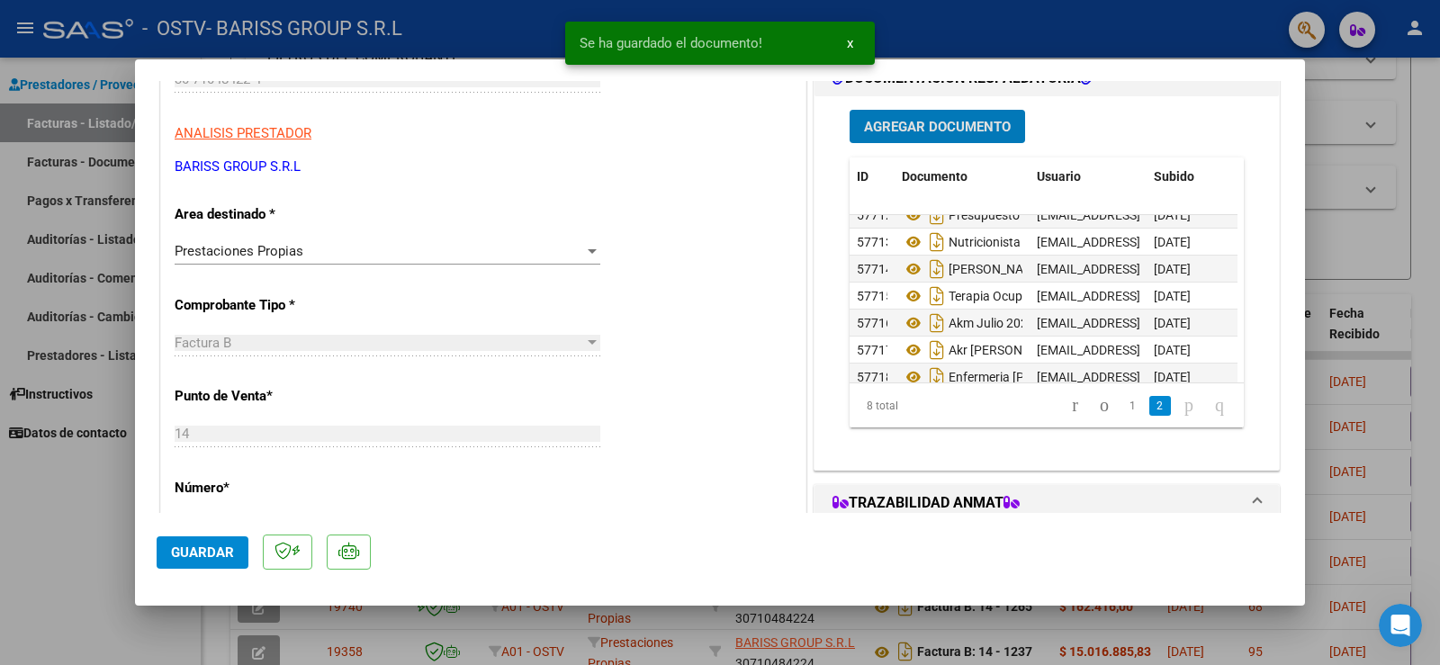
click at [212, 562] on button "Guardar" at bounding box center [203, 552] width 92 height 32
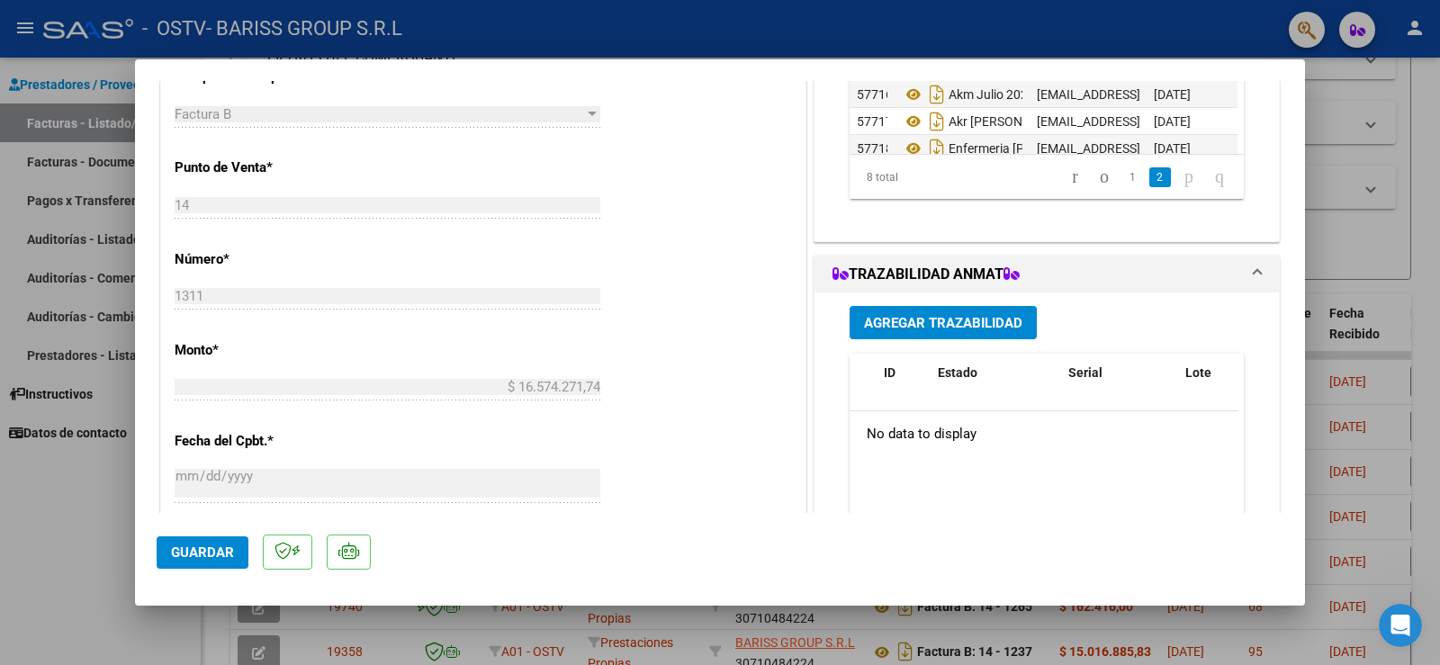
scroll to position [540, 0]
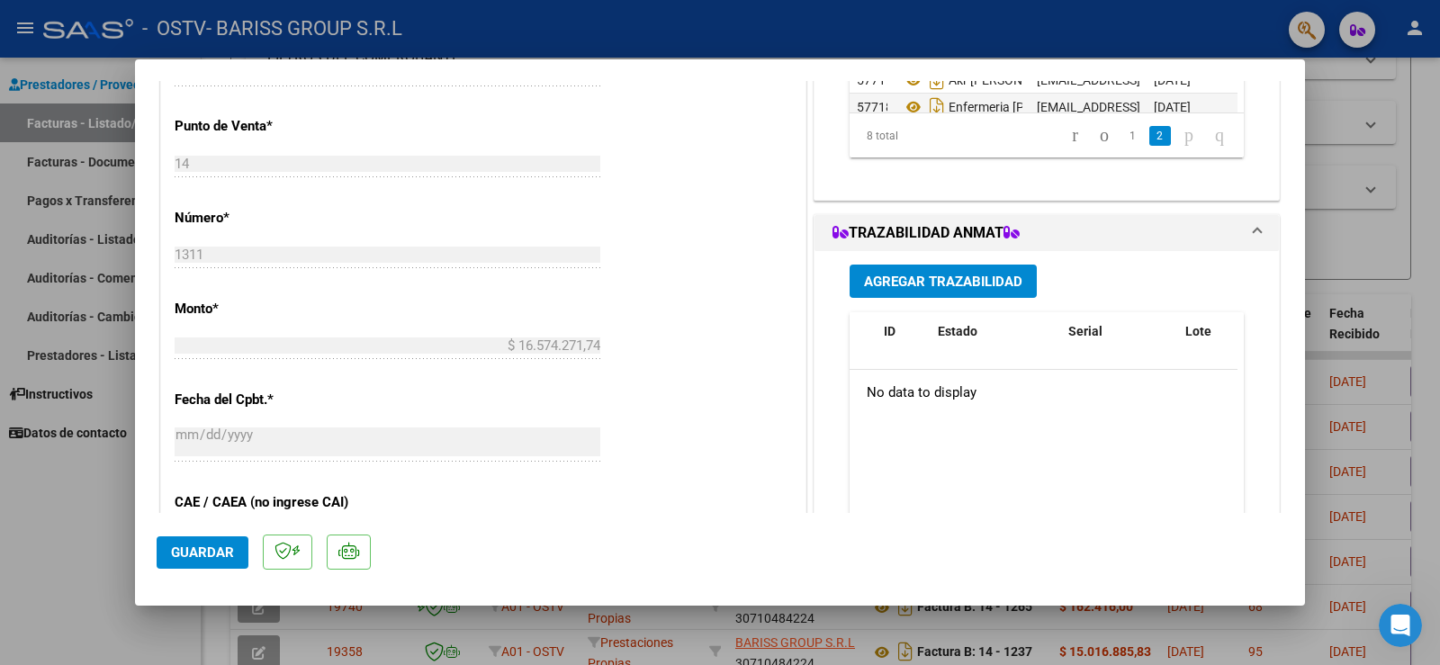
click at [1253, 231] on span at bounding box center [1256, 233] width 7 height 22
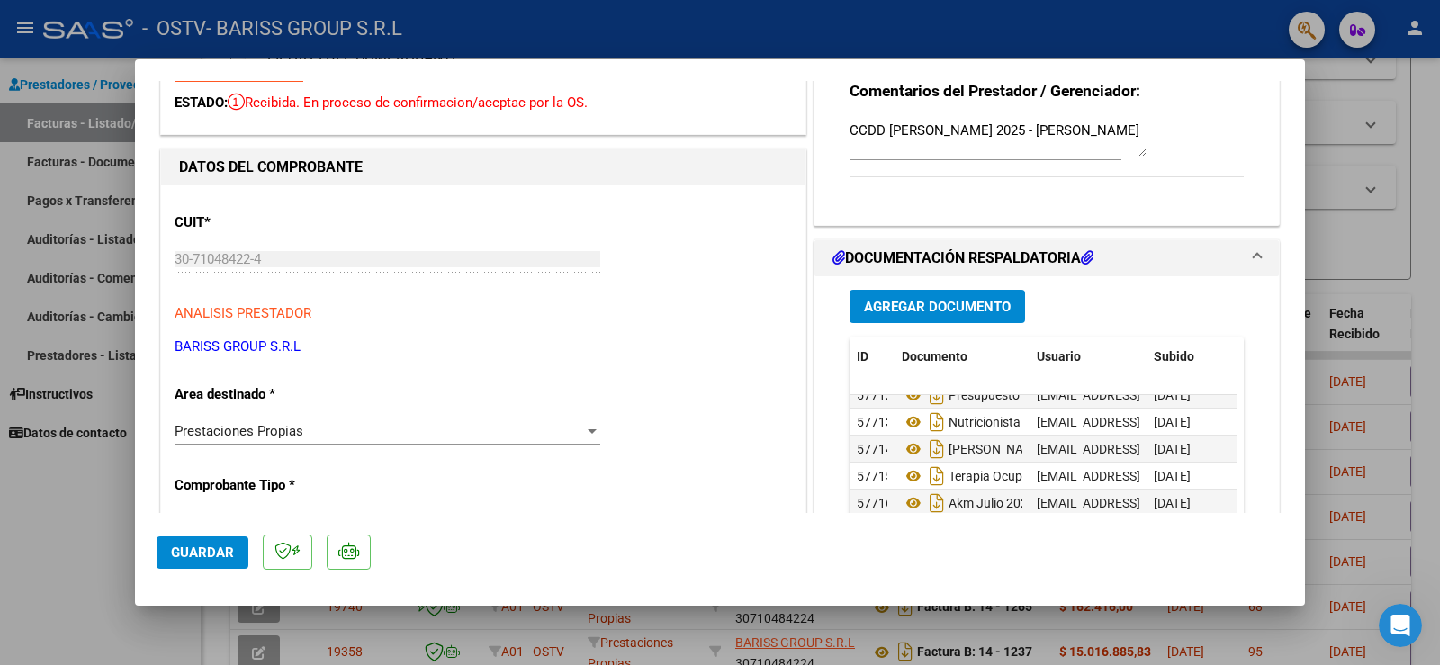
scroll to position [0, 0]
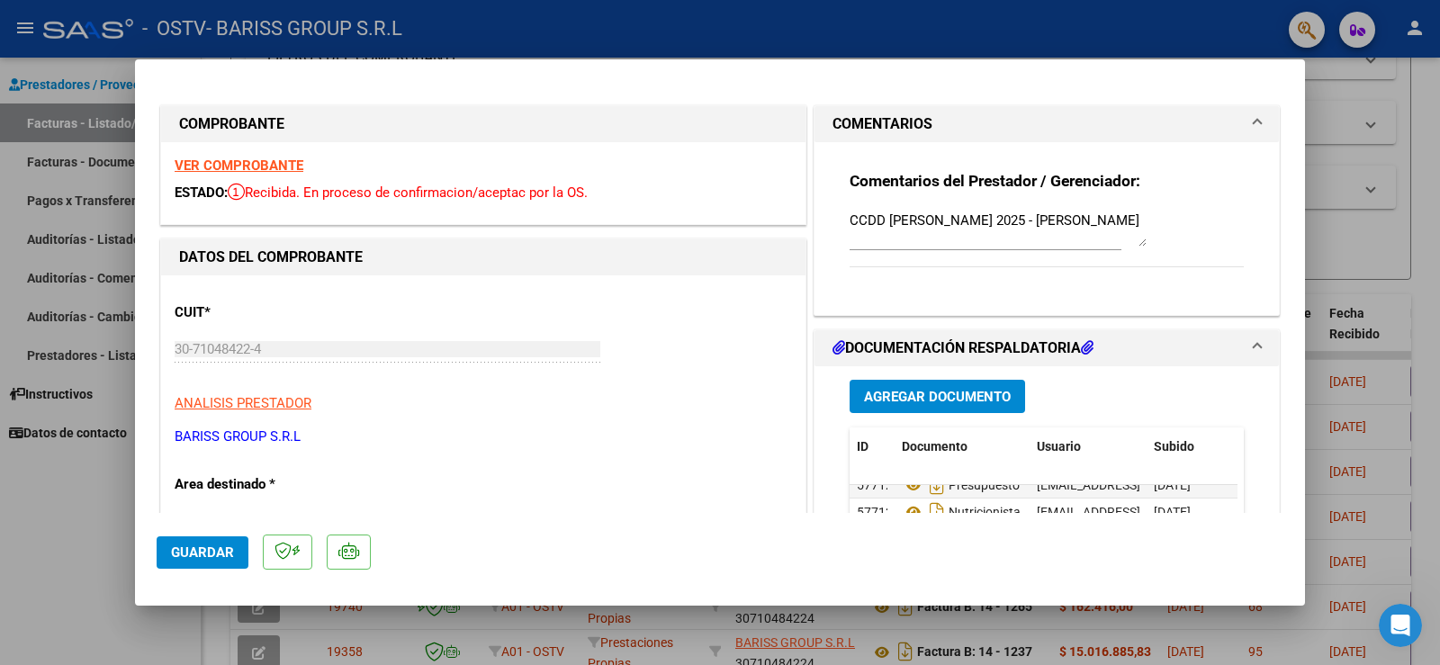
click at [1238, 345] on span "DOCUMENTACIÓN RESPALDATORIA" at bounding box center [1042, 348] width 421 height 22
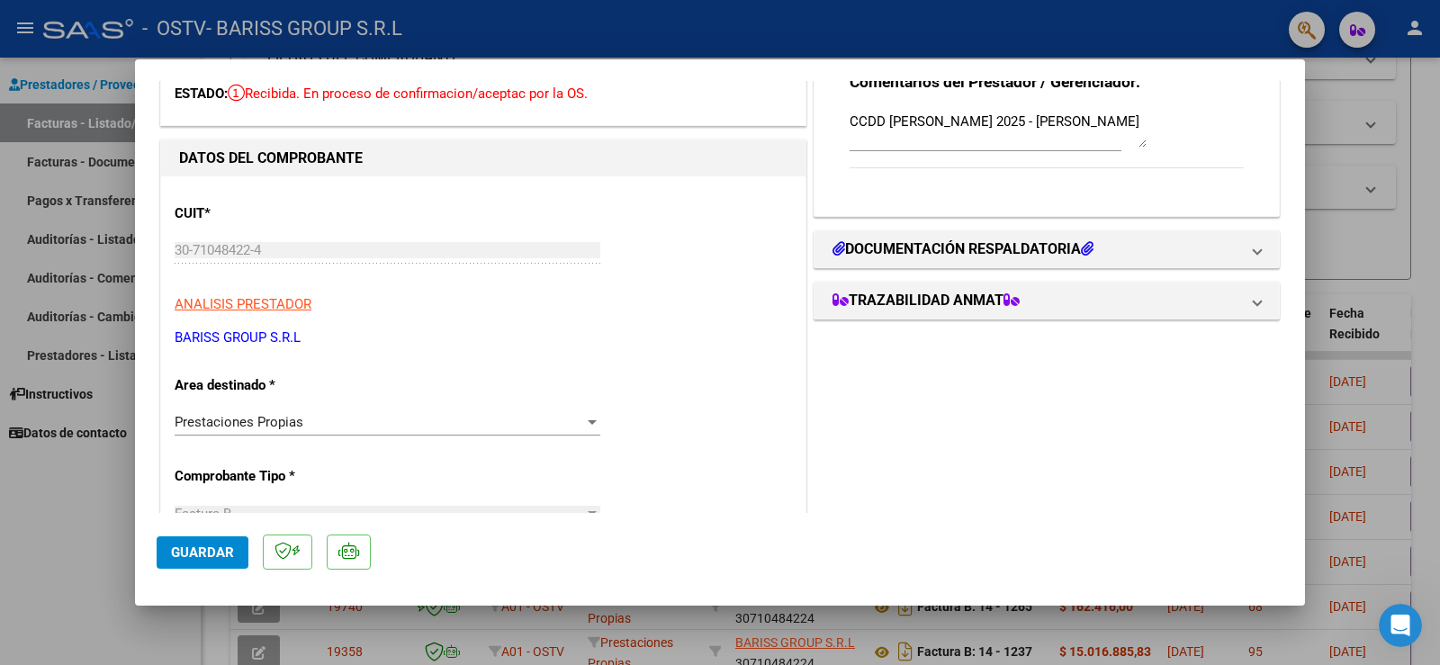
scroll to position [180, 0]
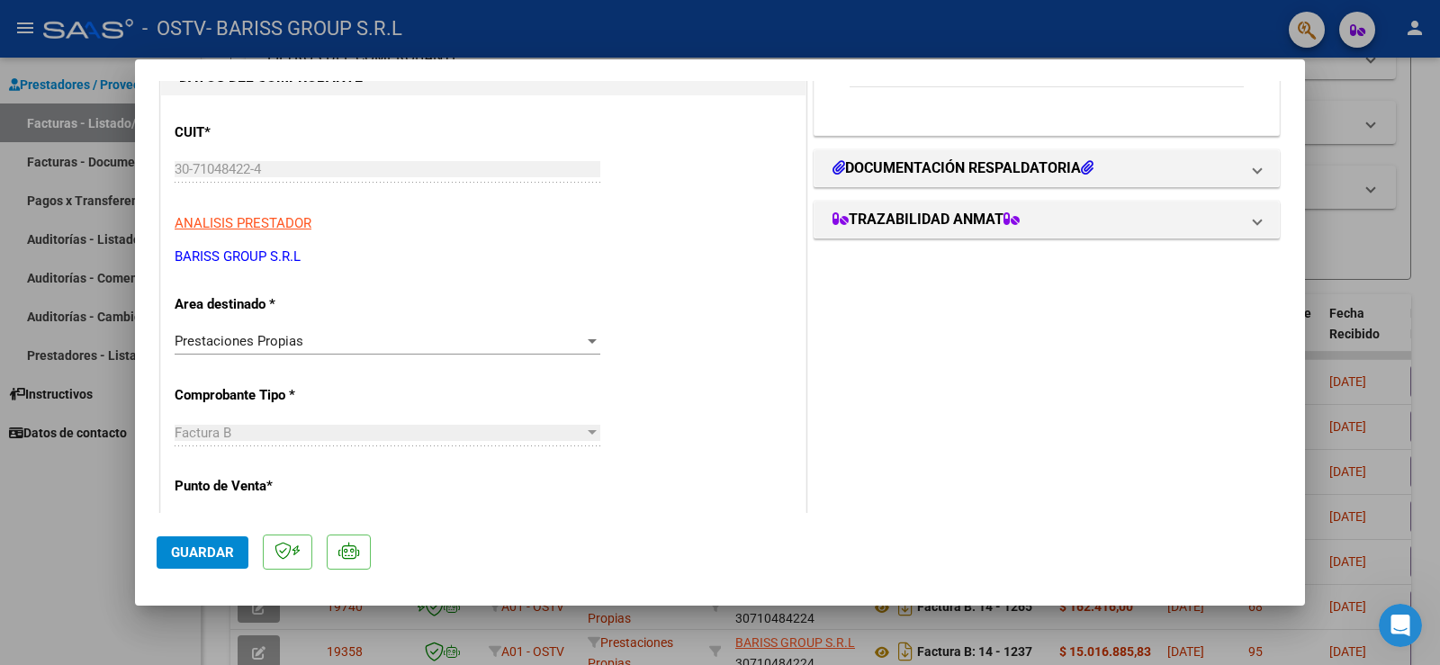
click at [180, 558] on span "Guardar" at bounding box center [202, 552] width 63 height 16
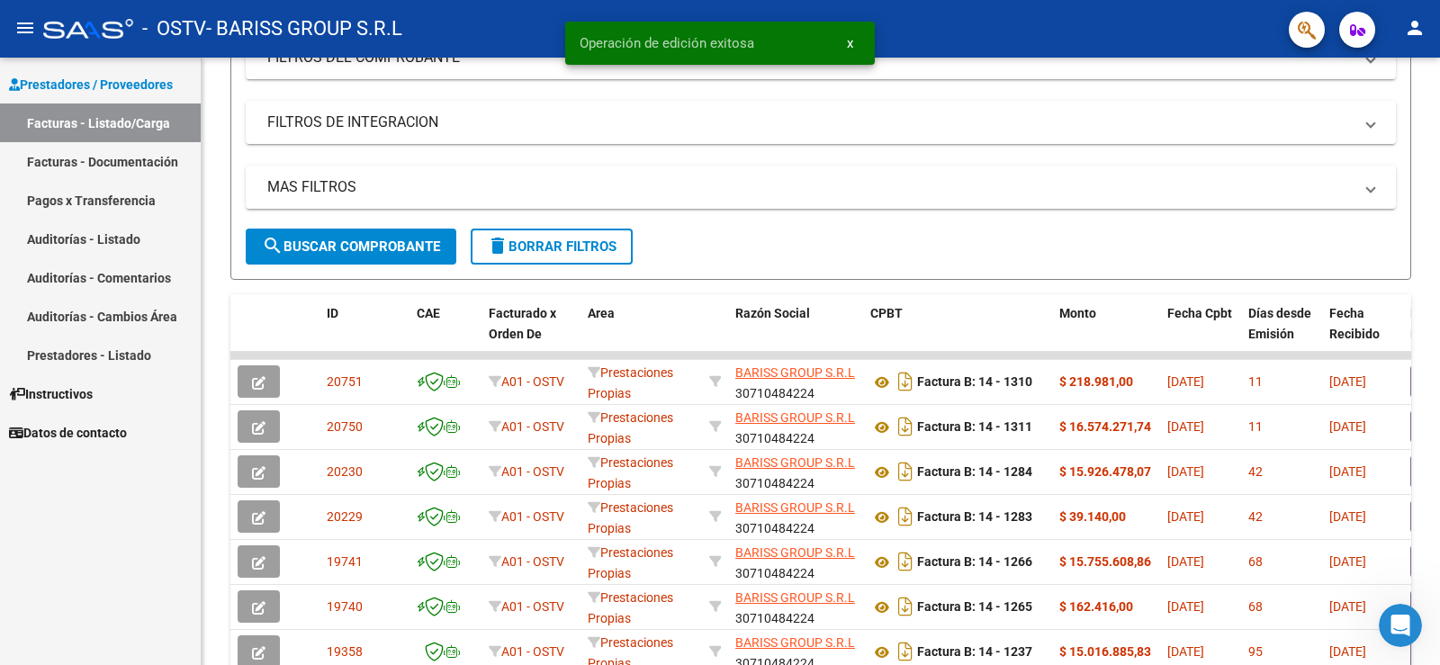
click at [86, 284] on link "Auditorías - Comentarios" at bounding box center [100, 277] width 201 height 39
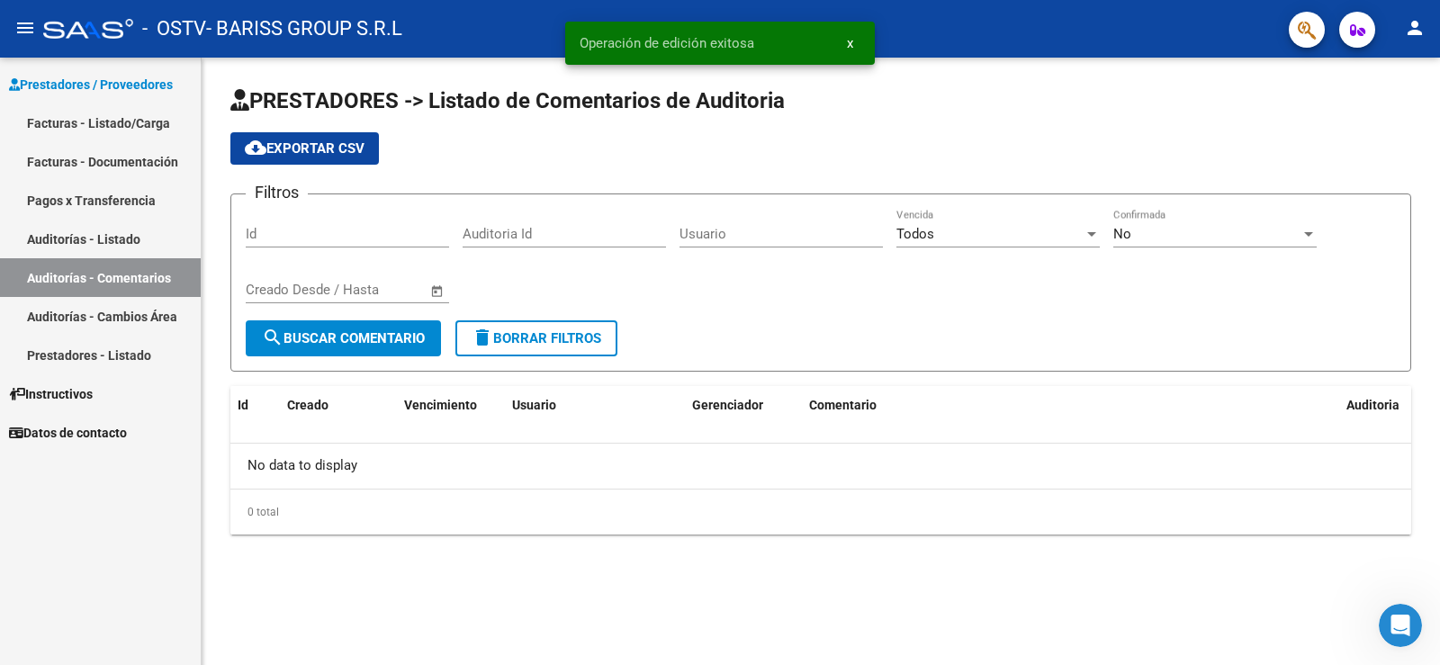
click at [121, 190] on link "Pagos x Transferencia" at bounding box center [100, 200] width 201 height 39
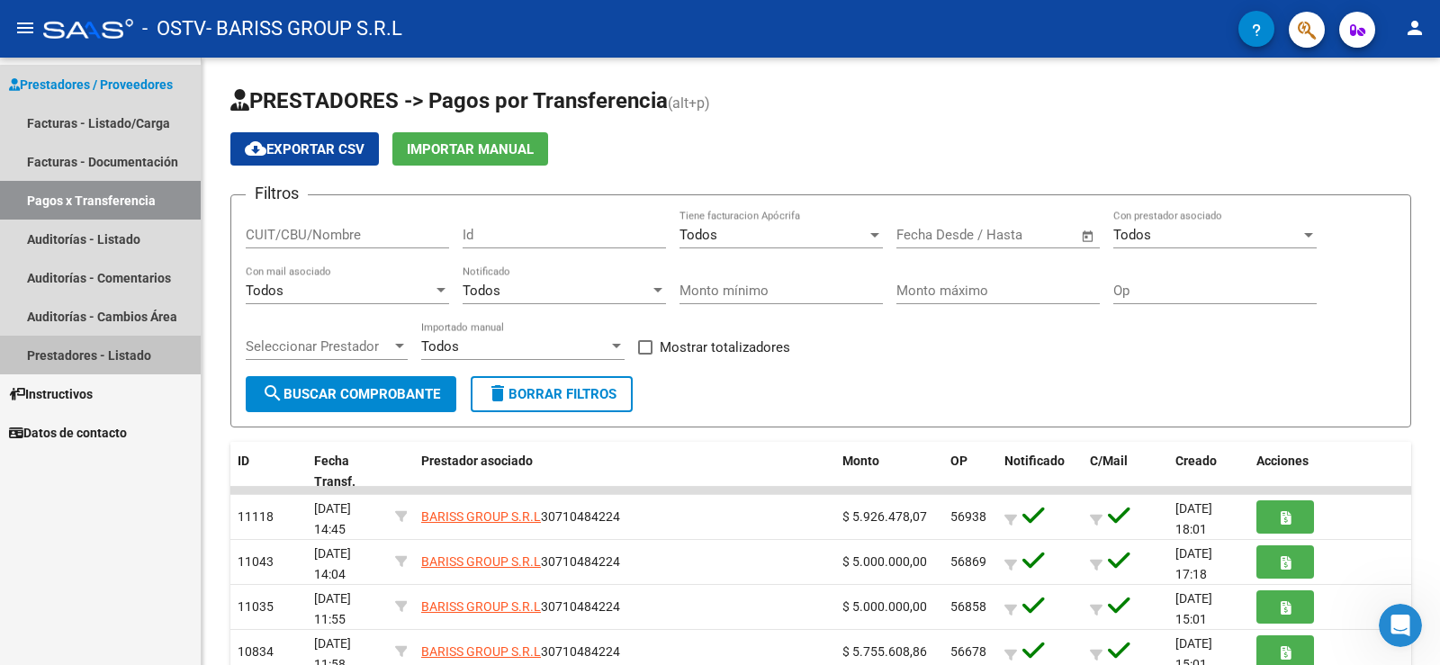
click at [111, 350] on link "Prestadores - Listado" at bounding box center [100, 355] width 201 height 39
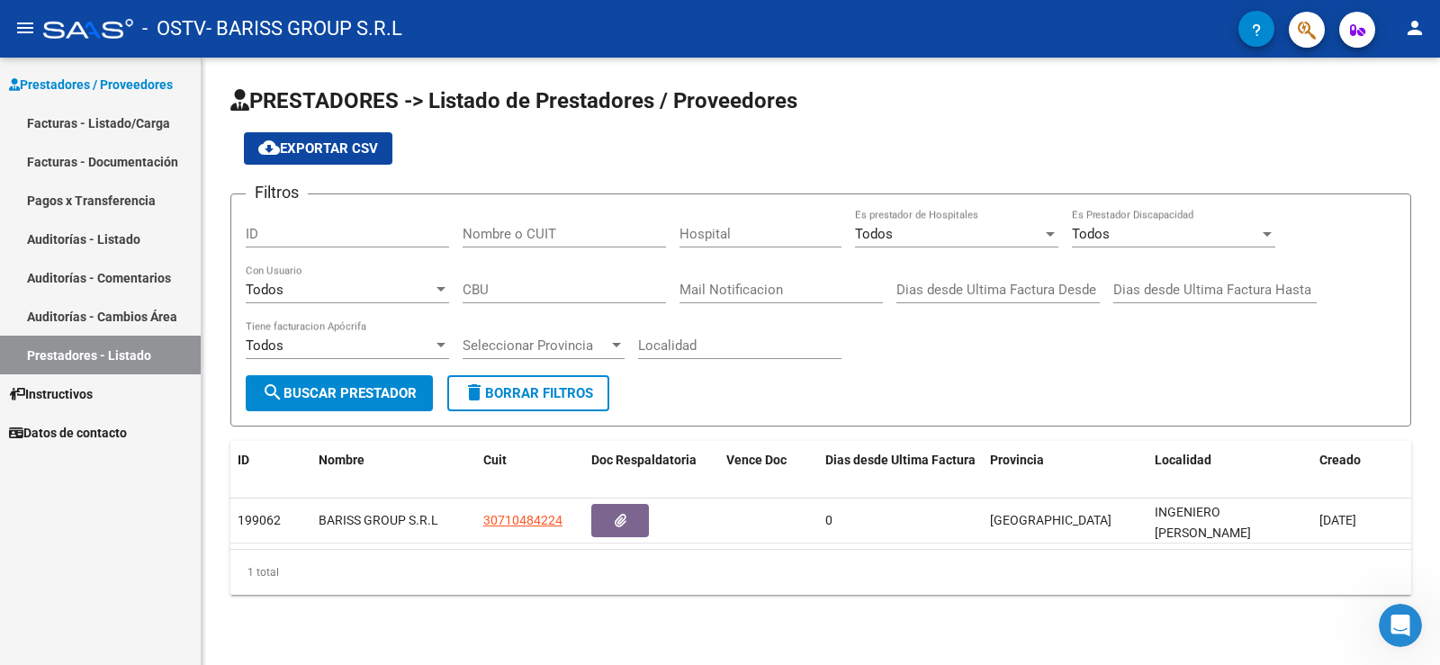
click at [88, 315] on link "Auditorías - Cambios Área" at bounding box center [100, 316] width 201 height 39
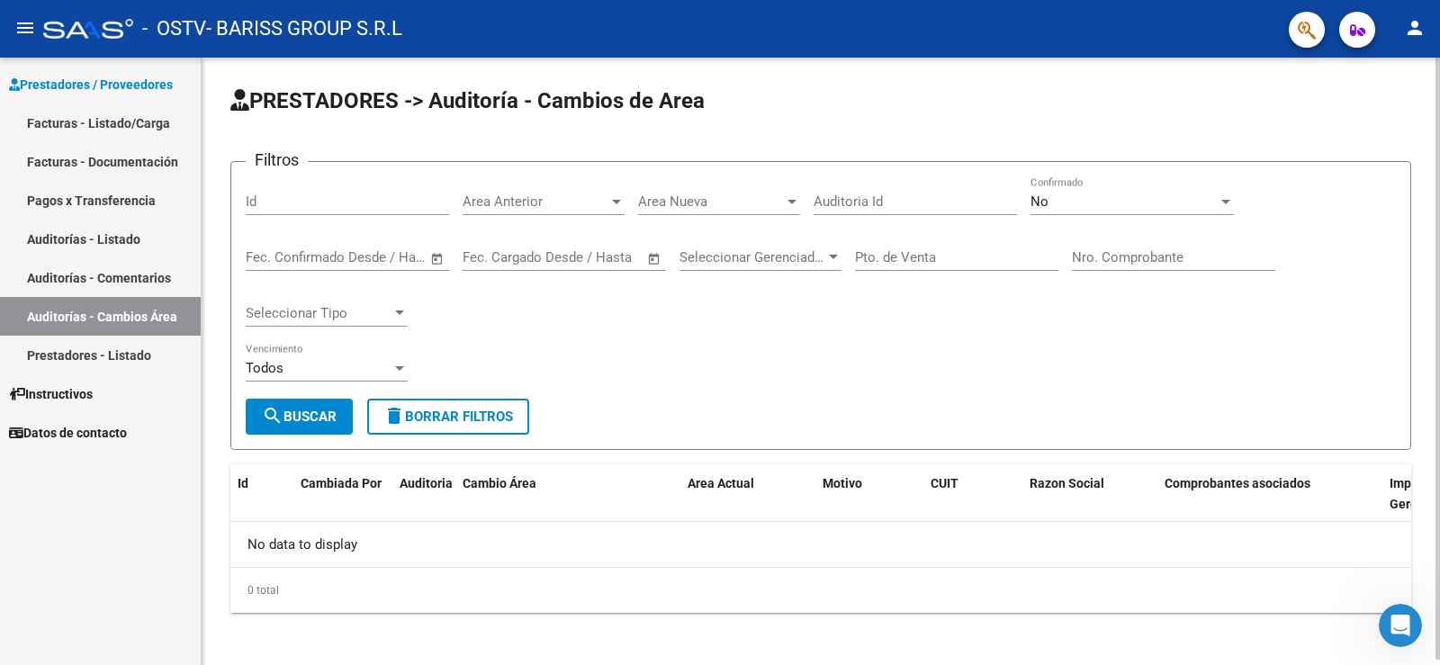
scroll to position [5, 0]
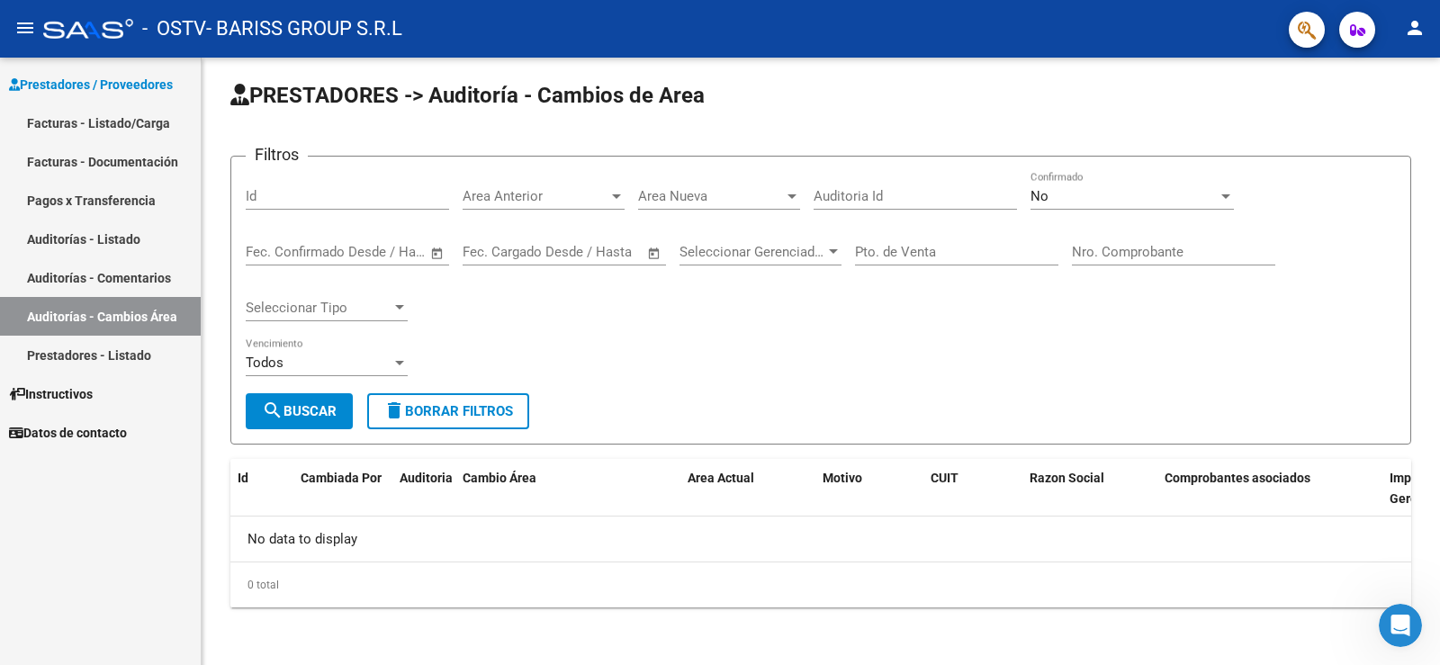
click at [28, 21] on mat-icon "menu" at bounding box center [25, 28] width 22 height 22
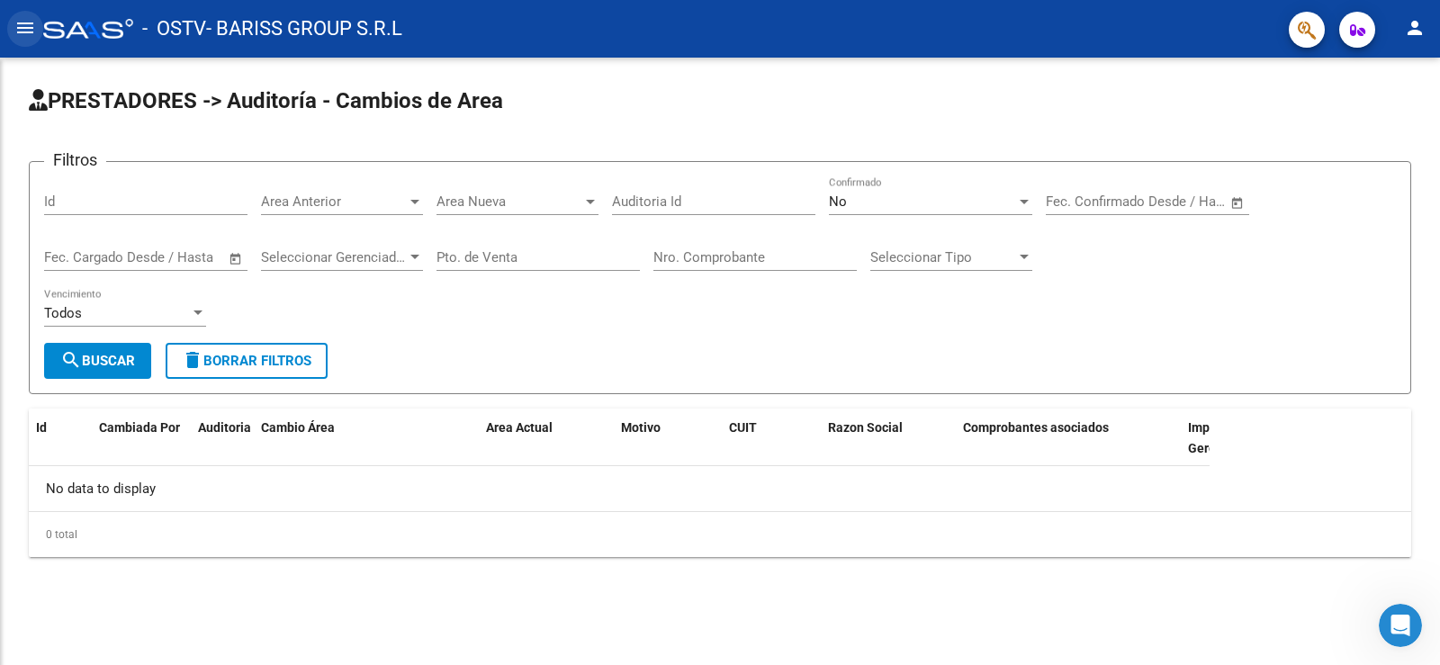
scroll to position [0, 0]
click at [18, 15] on button "menu" at bounding box center [25, 29] width 36 height 36
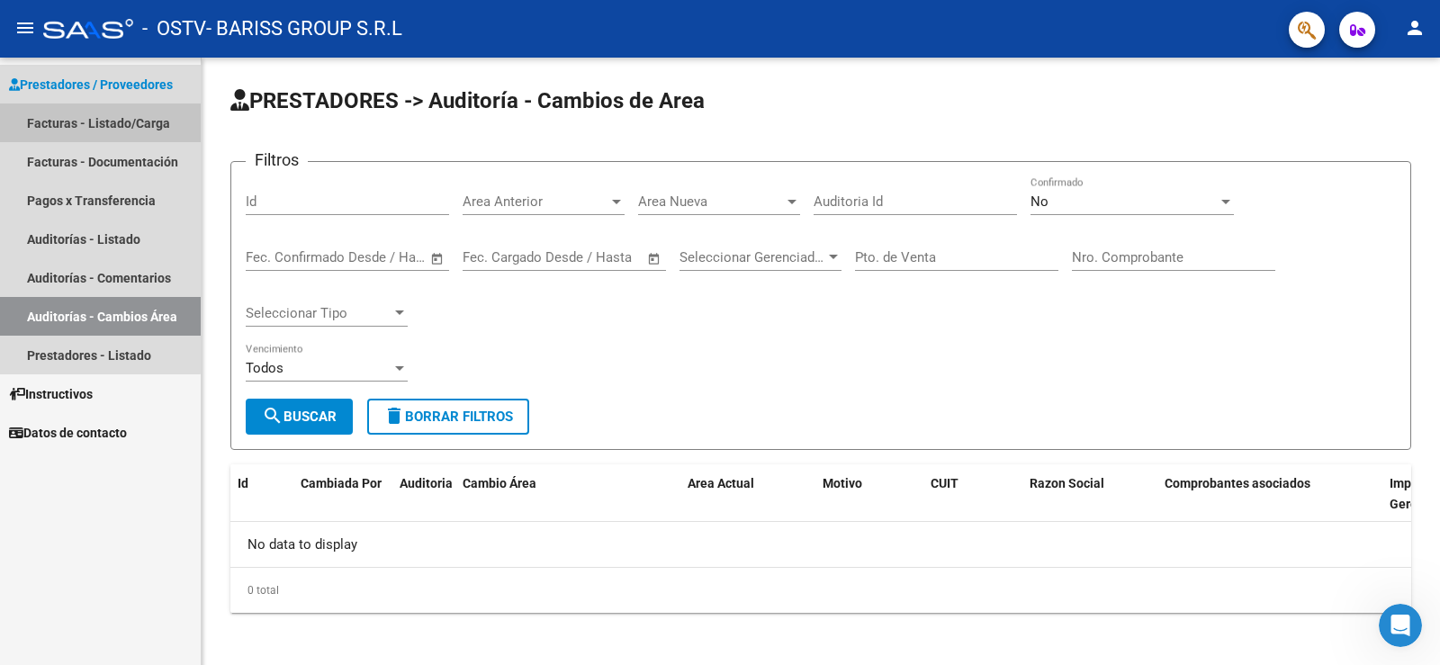
click at [89, 123] on link "Facturas - Listado/Carga" at bounding box center [100, 122] width 201 height 39
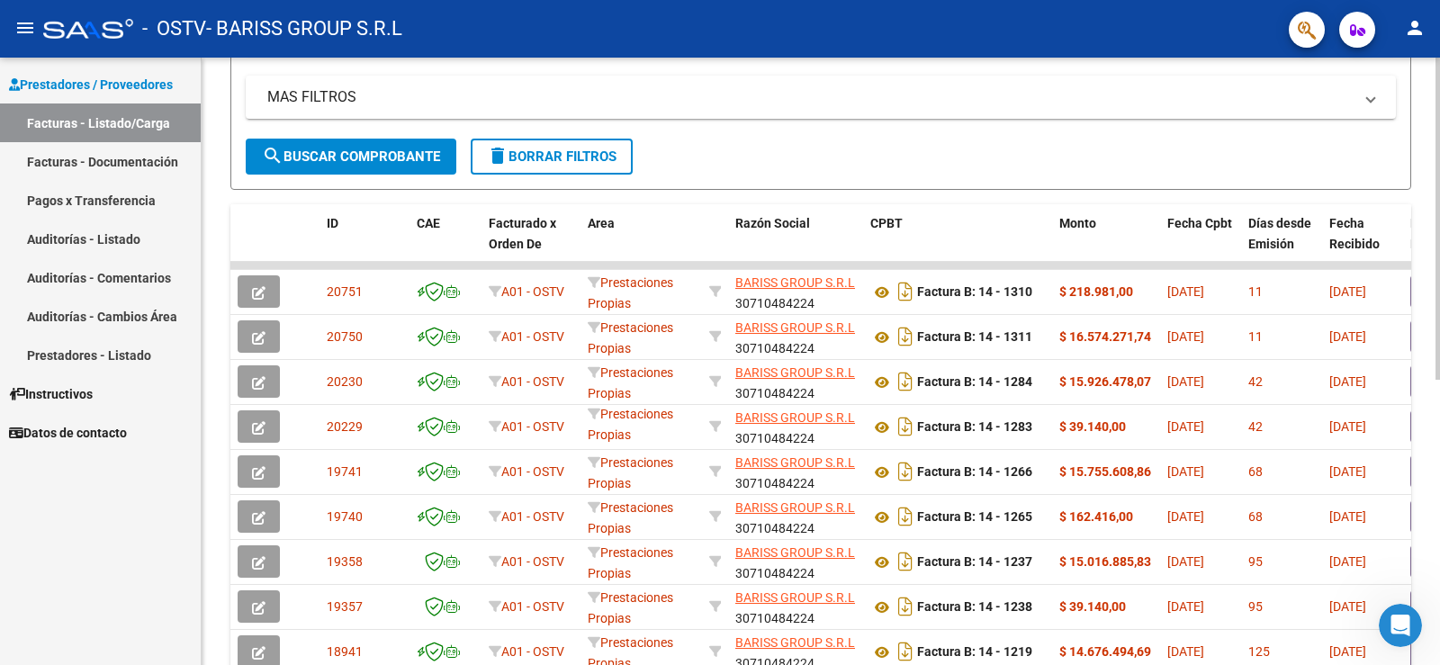
scroll to position [537, 0]
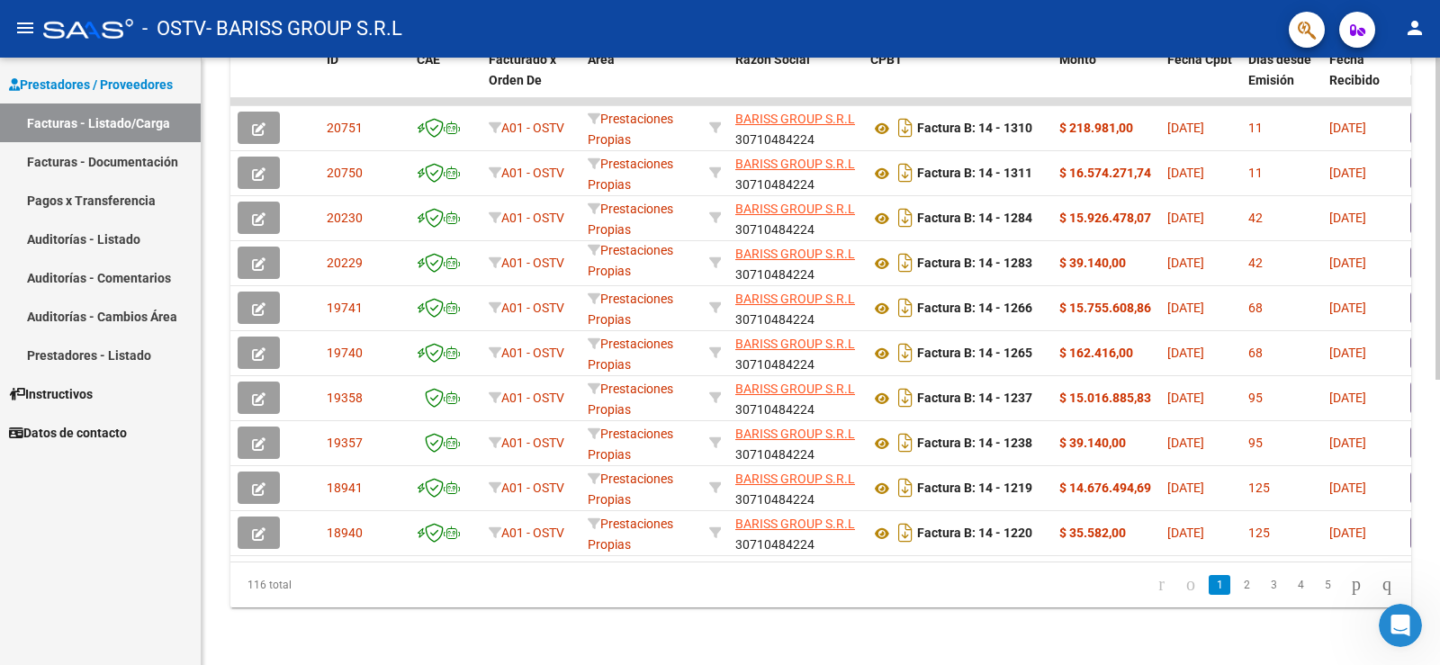
drag, startPoint x: 546, startPoint y: 578, endPoint x: 675, endPoint y: 580, distance: 128.7
click at [677, 580] on datatable-pager "1 2 3 4 5" at bounding box center [936, 585] width 929 height 31
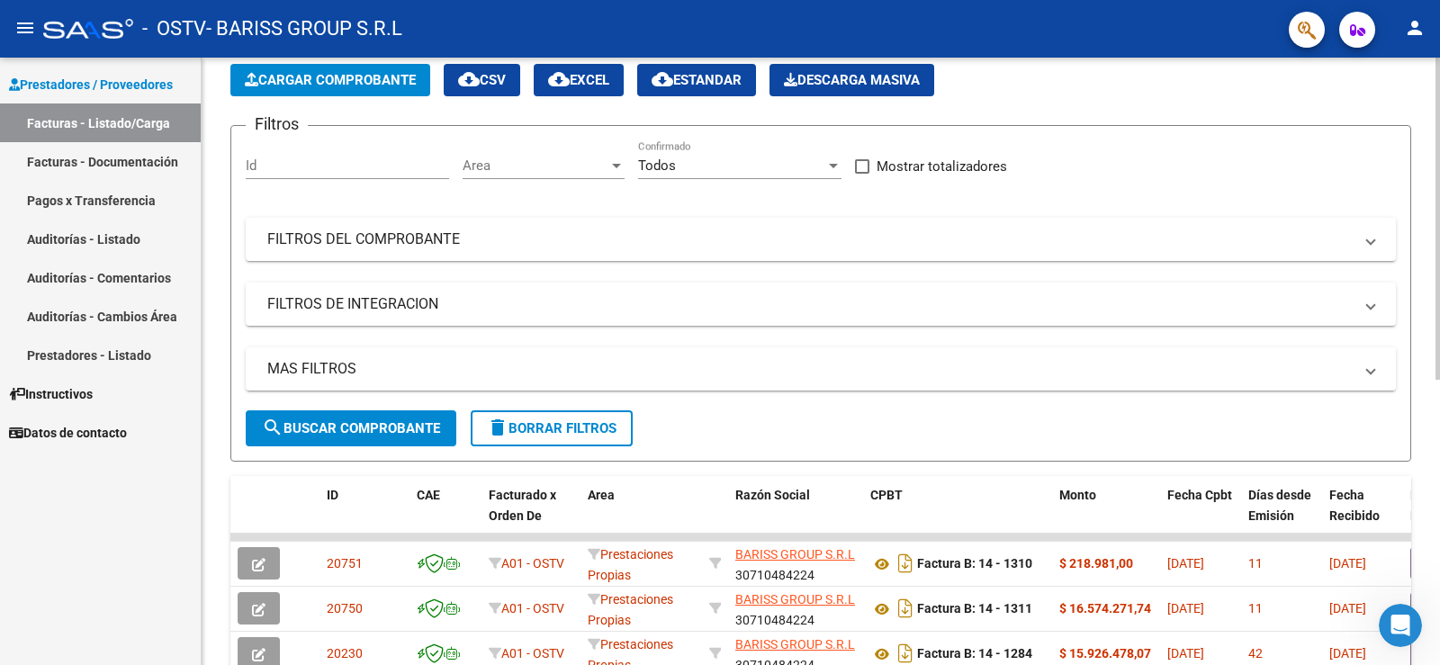
scroll to position [180, 0]
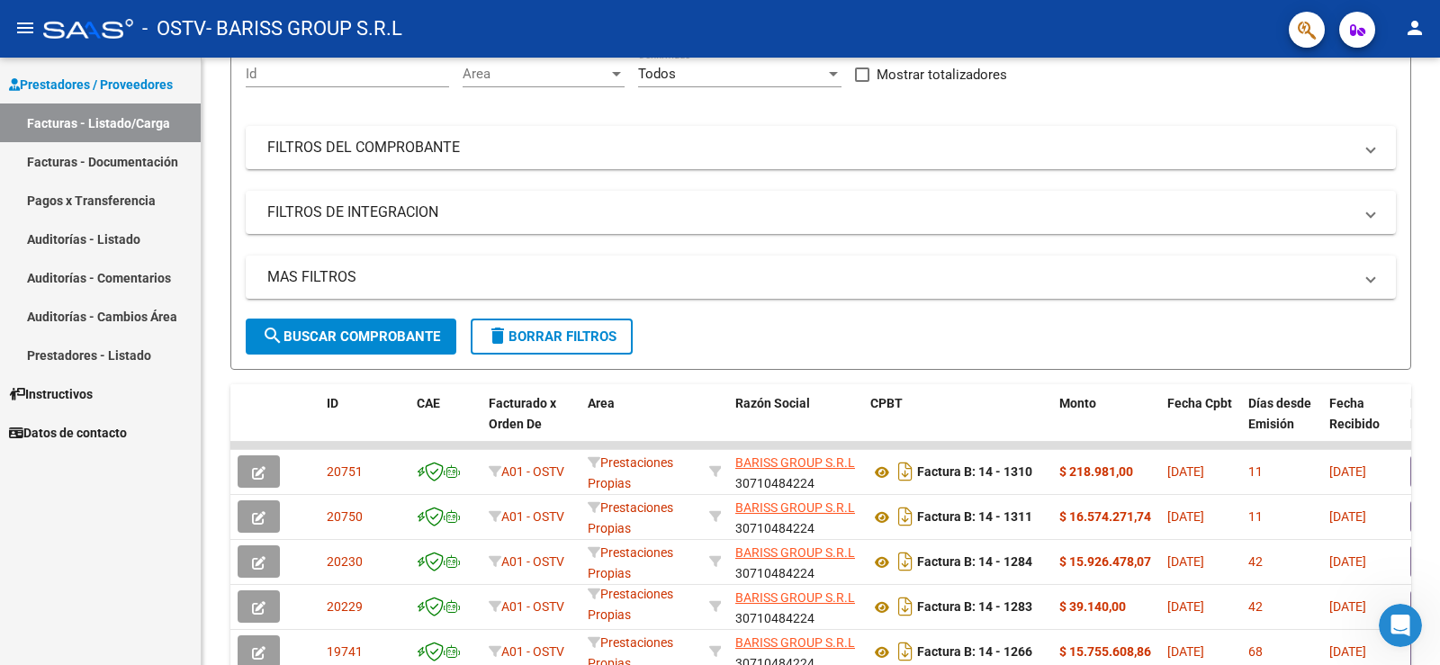
click at [87, 246] on link "Auditorías - Listado" at bounding box center [100, 239] width 201 height 39
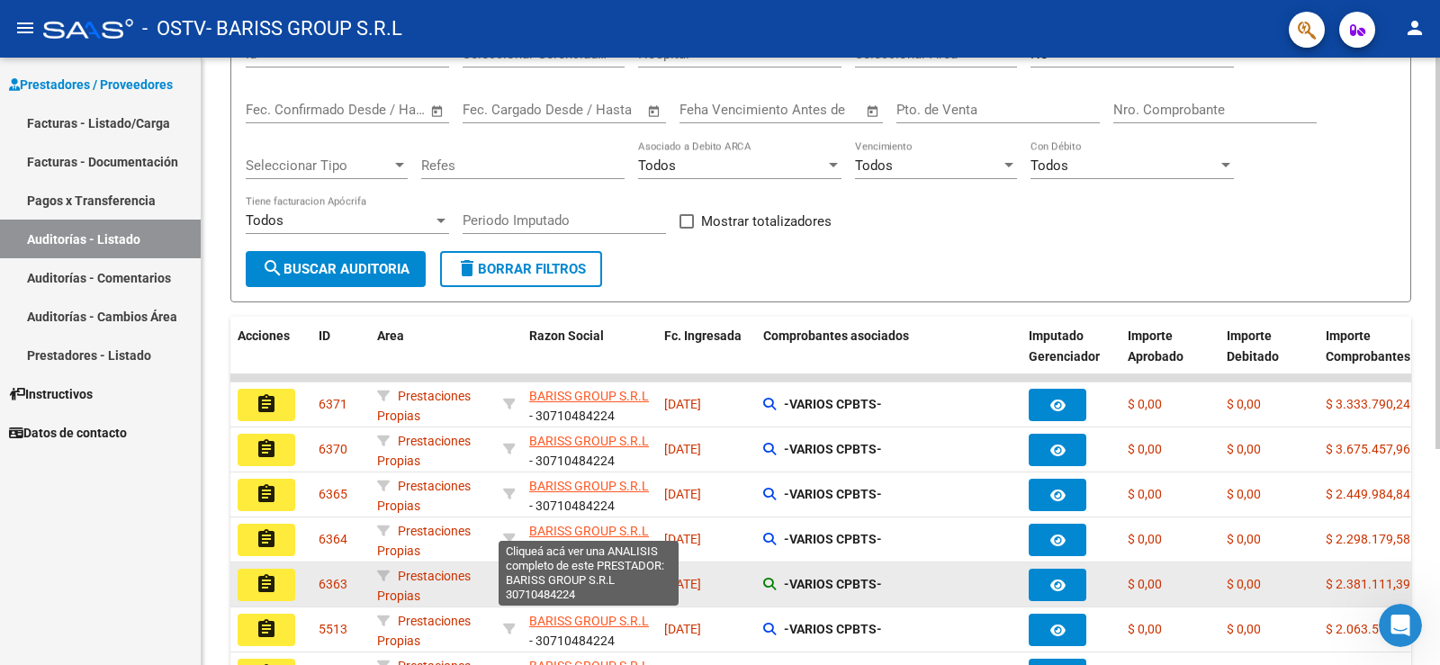
scroll to position [3, 0]
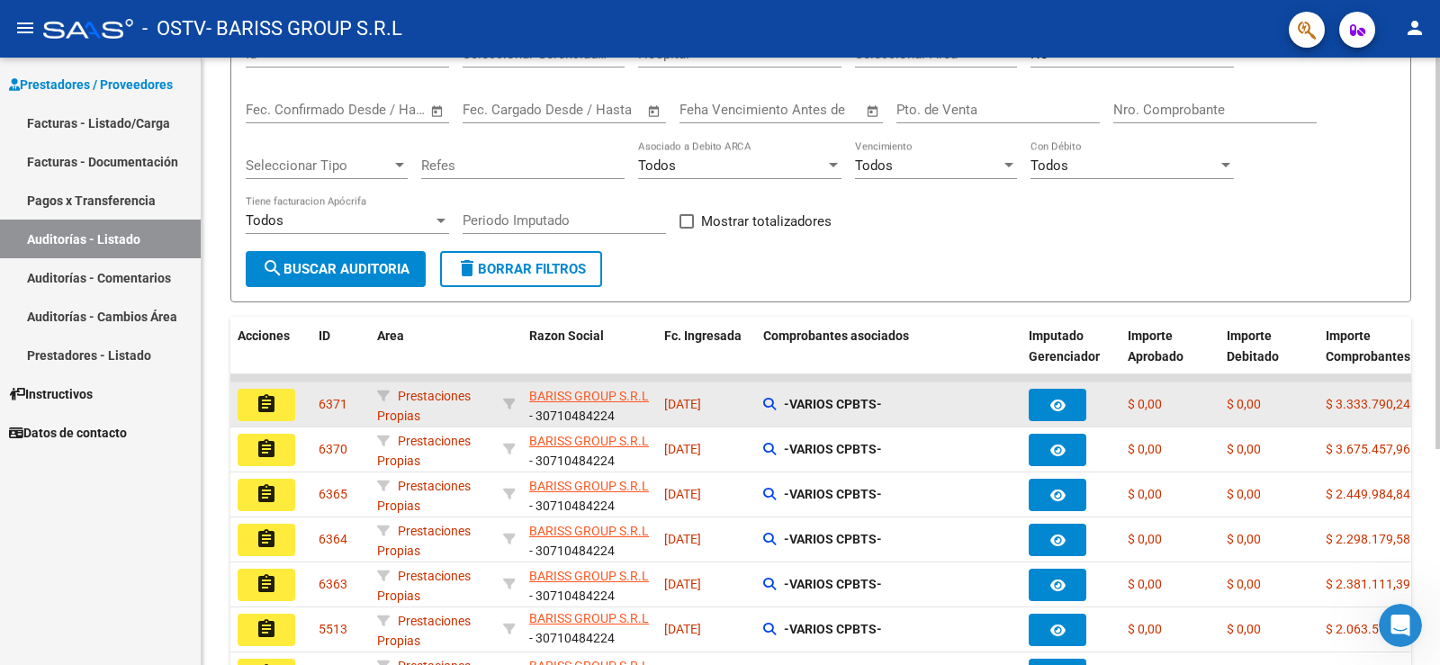
click at [278, 401] on button "assignment" at bounding box center [267, 405] width 58 height 32
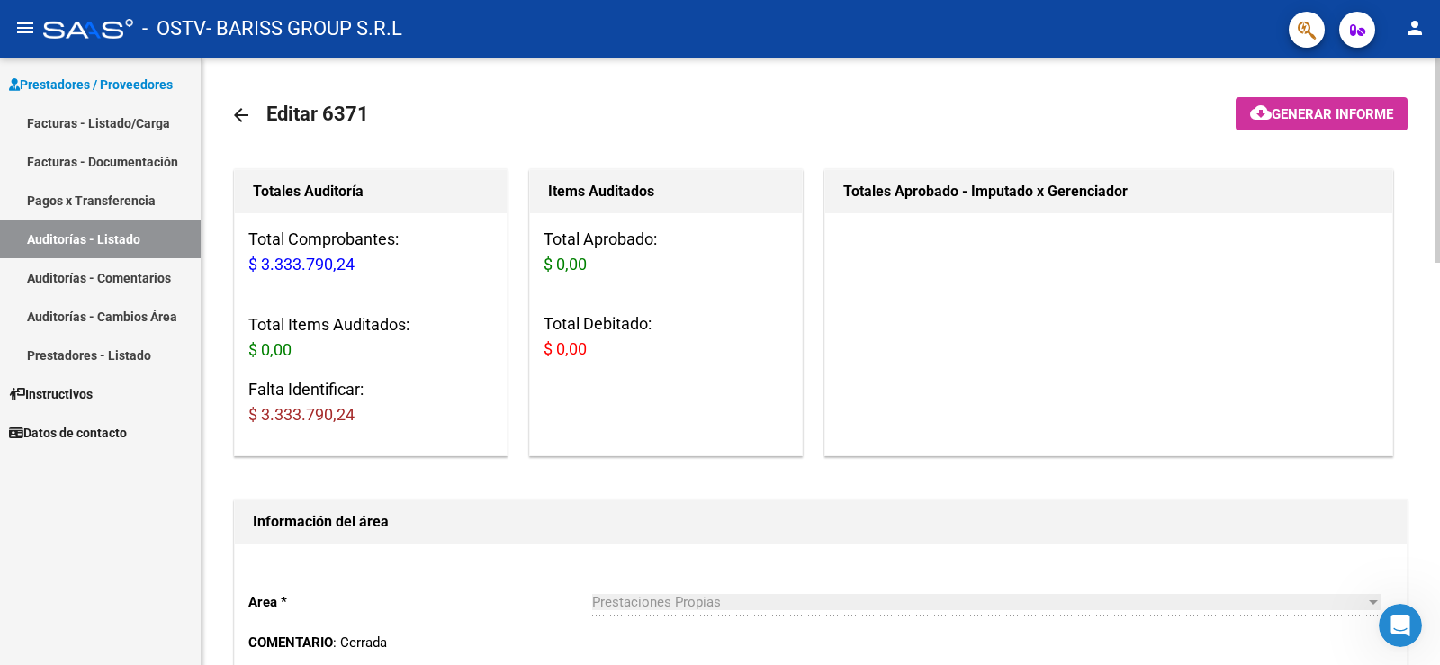
click at [235, 107] on mat-icon "arrow_back" at bounding box center [241, 115] width 22 height 22
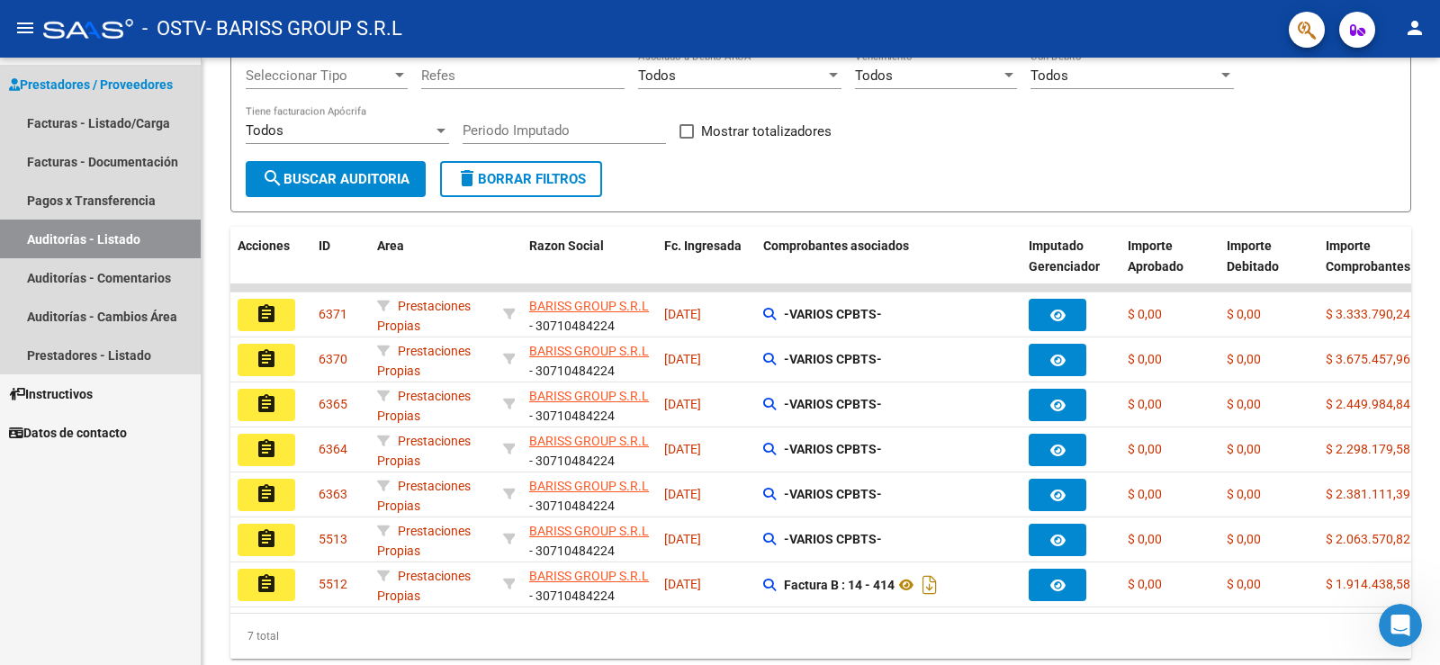
click at [130, 87] on span "Prestadores / Proveedores" at bounding box center [91, 85] width 164 height 20
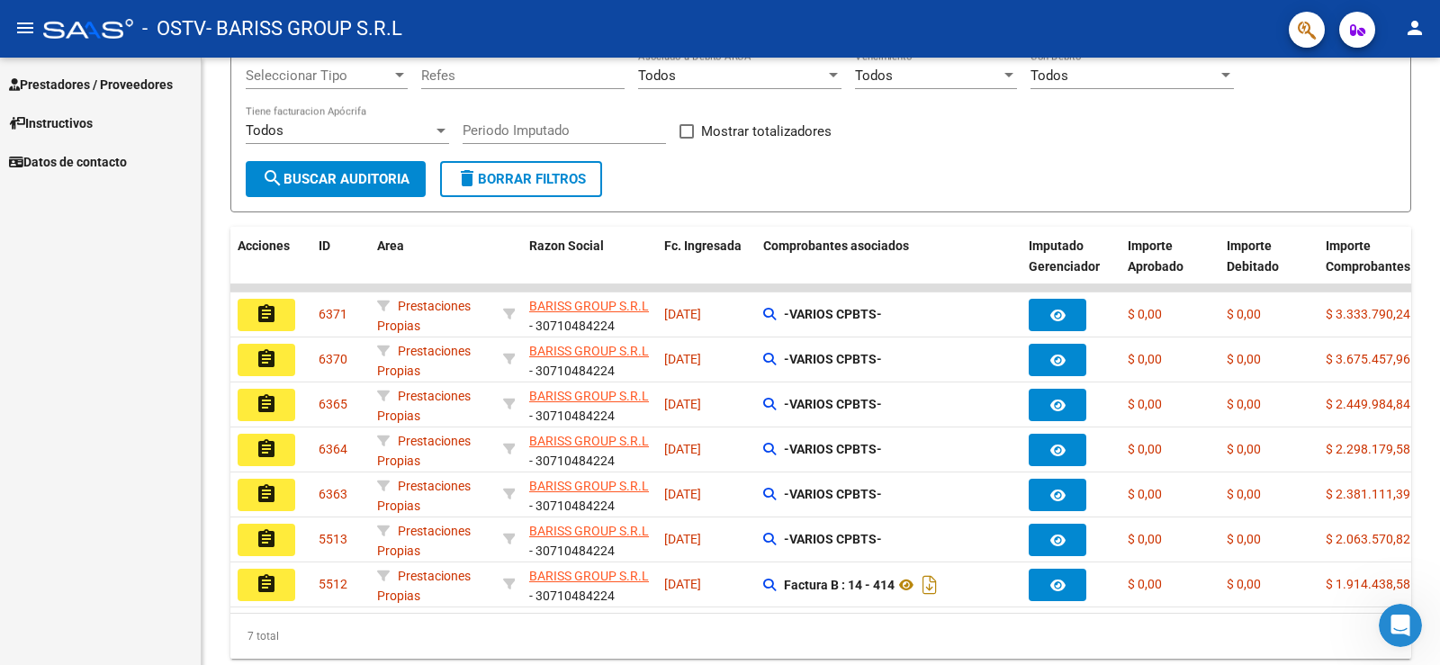
click at [76, 76] on span "Prestadores / Proveedores" at bounding box center [91, 85] width 164 height 20
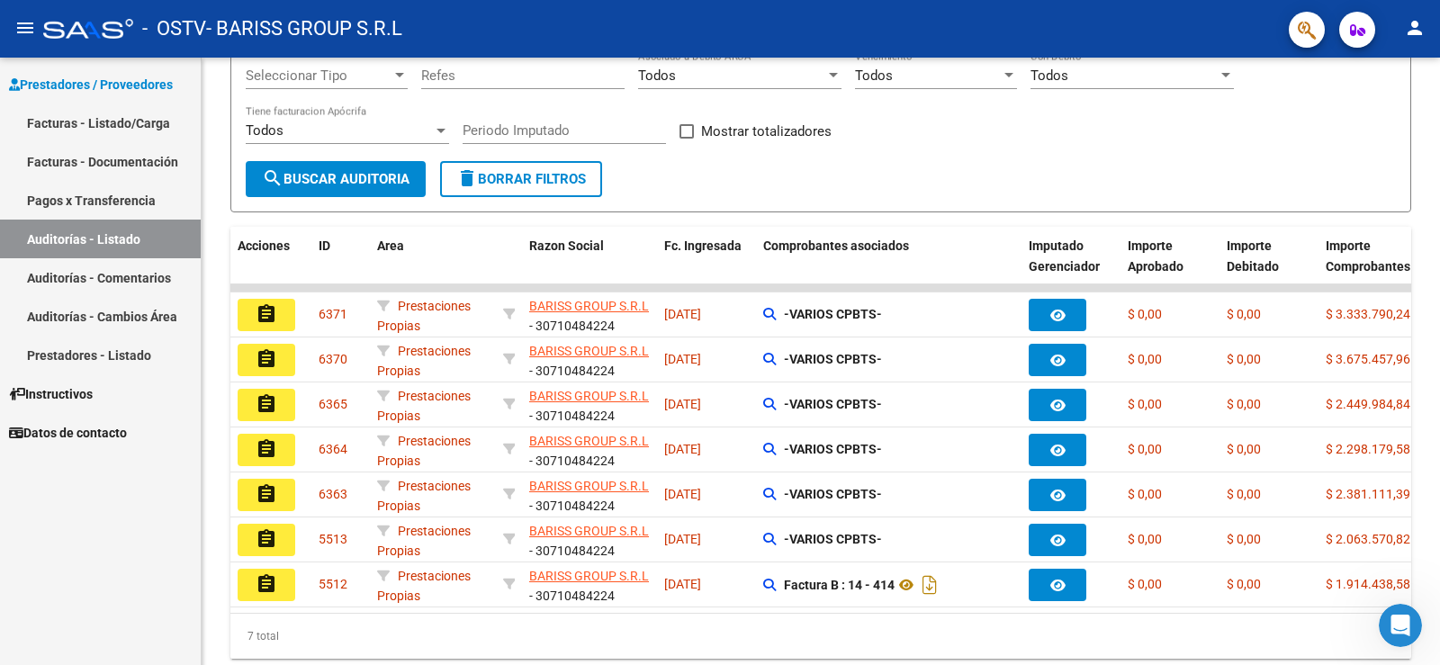
click at [107, 125] on link "Facturas - Listado/Carga" at bounding box center [100, 122] width 201 height 39
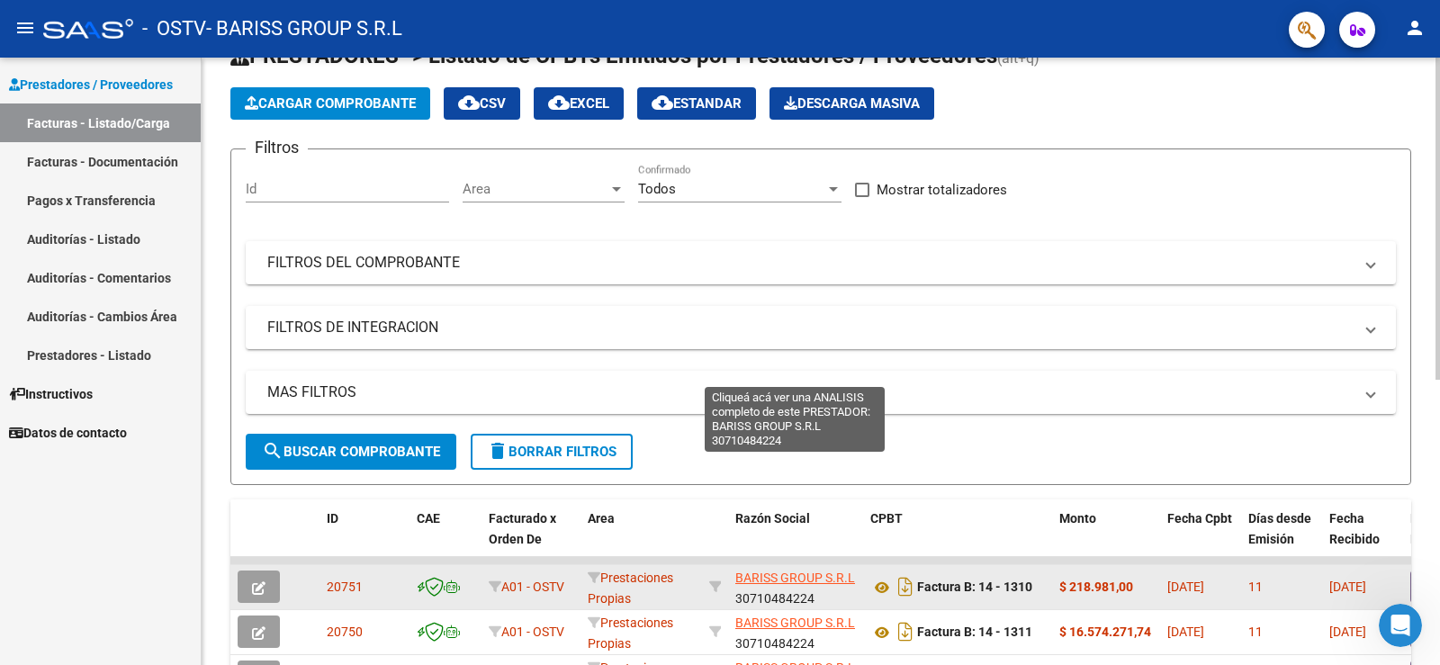
scroll to position [270, 0]
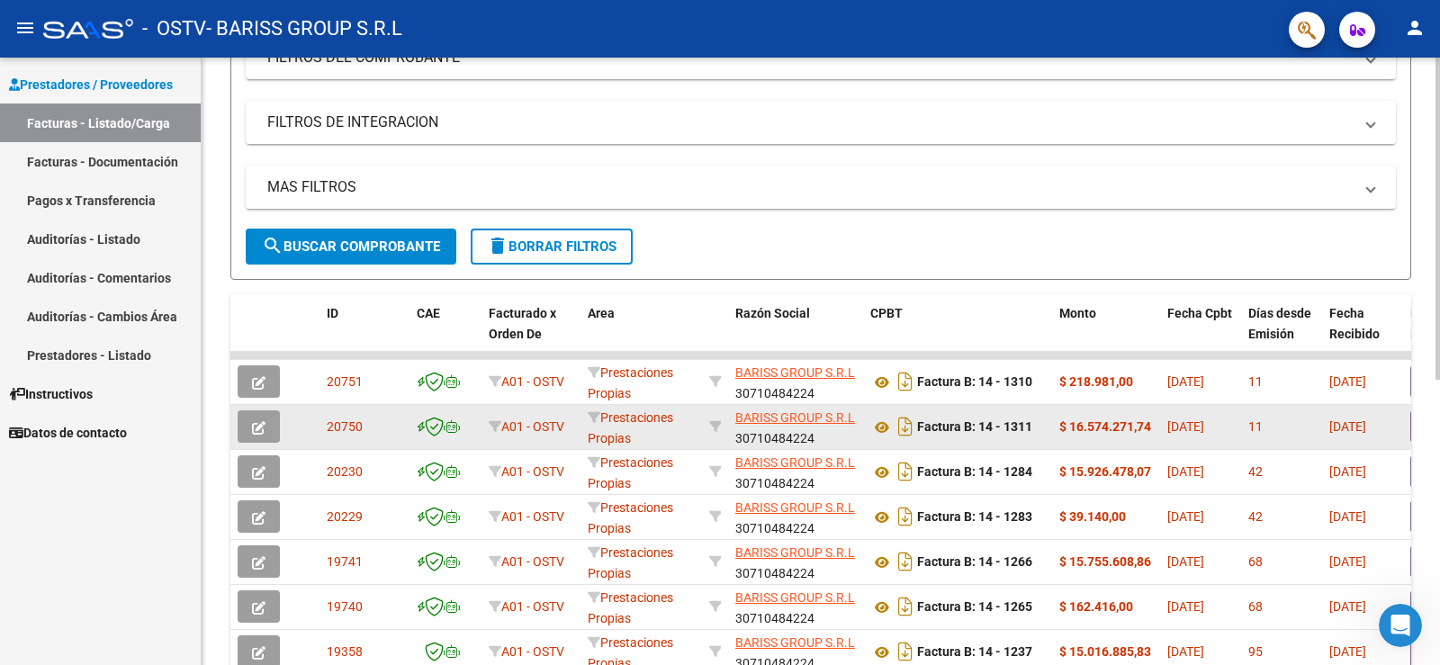
click at [265, 428] on icon "button" at bounding box center [258, 427] width 13 height 13
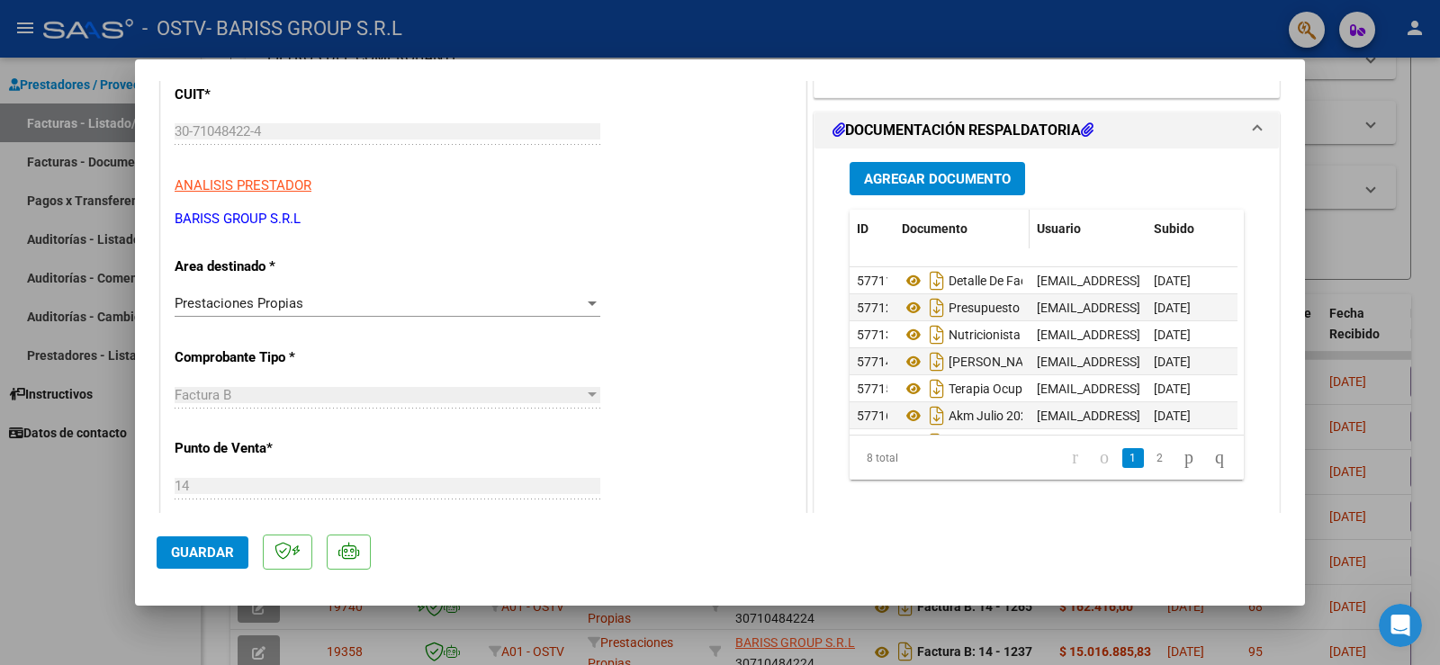
scroll to position [180, 0]
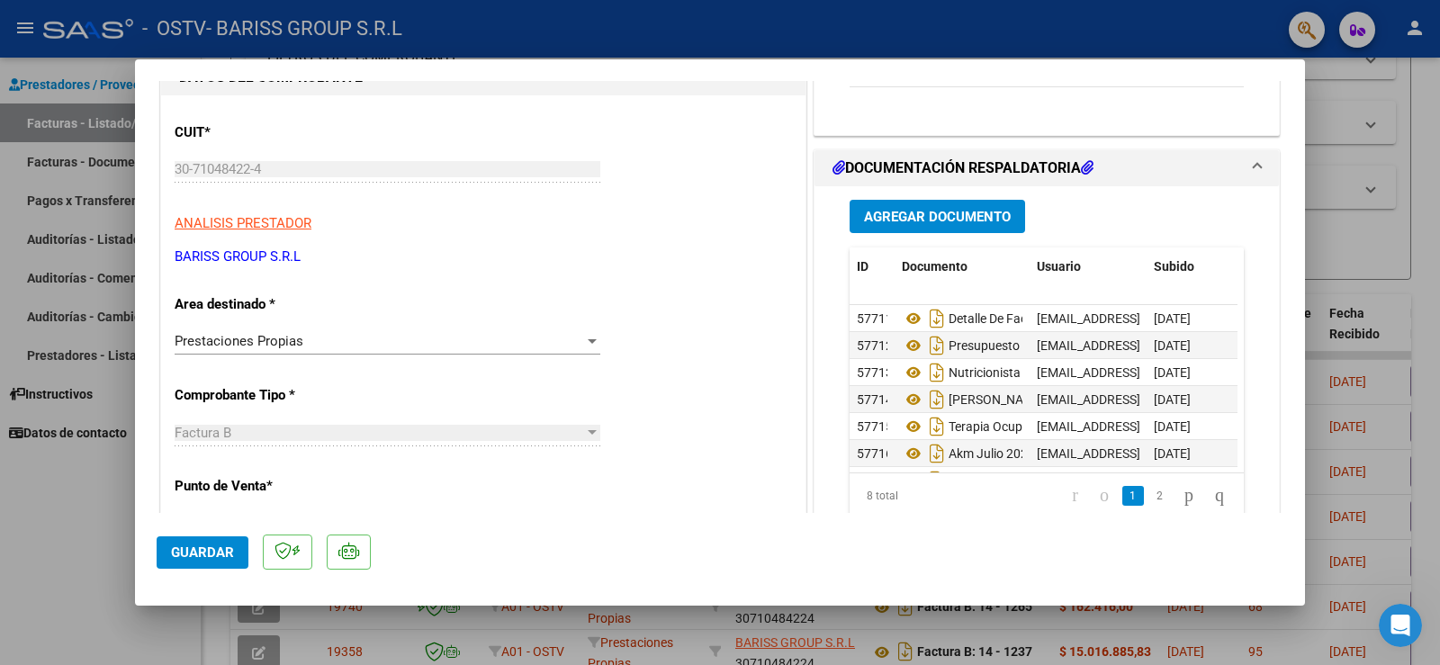
click at [892, 221] on span "Agregar Documento" at bounding box center [937, 217] width 147 height 16
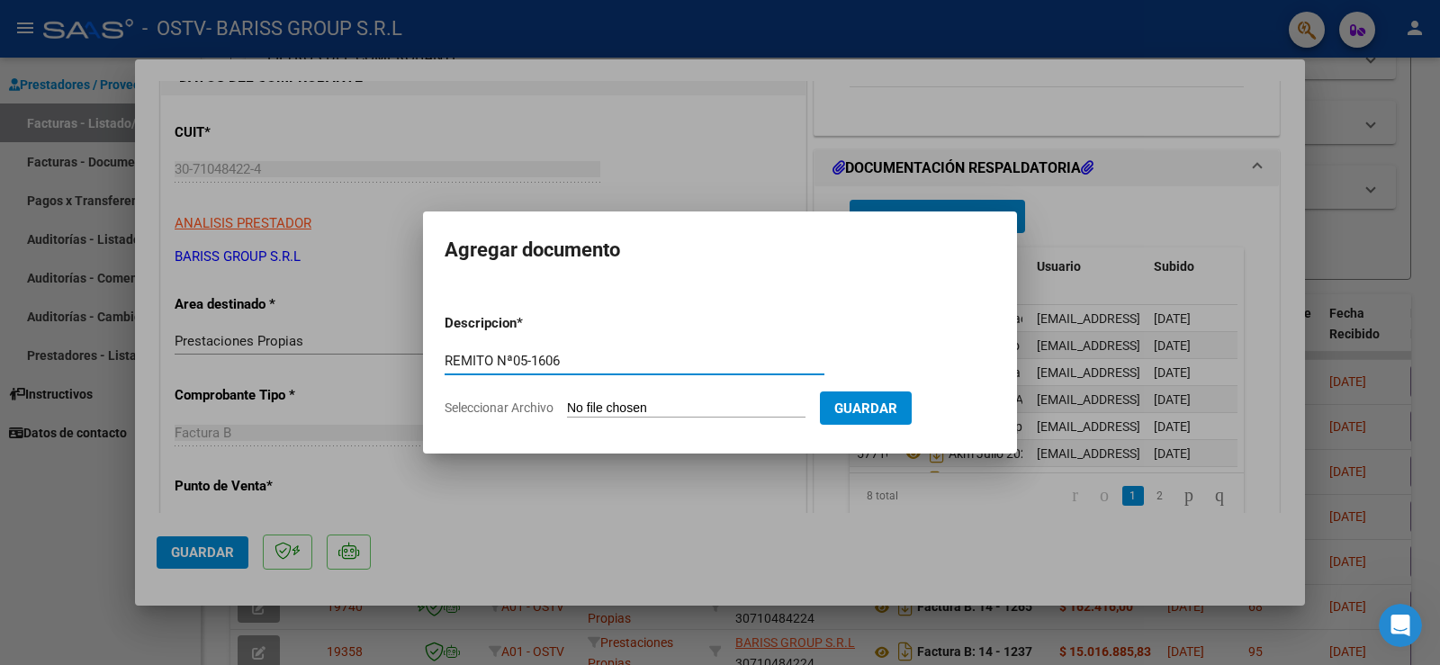
paste input "[PERSON_NAME] 2025 - [PERSON_NAME]"
type input "REMITO Nª05-1606 [PERSON_NAME] 2025 - [PERSON_NAME]"
click at [704, 408] on input "Seleccionar Archivo" at bounding box center [686, 408] width 238 height 17
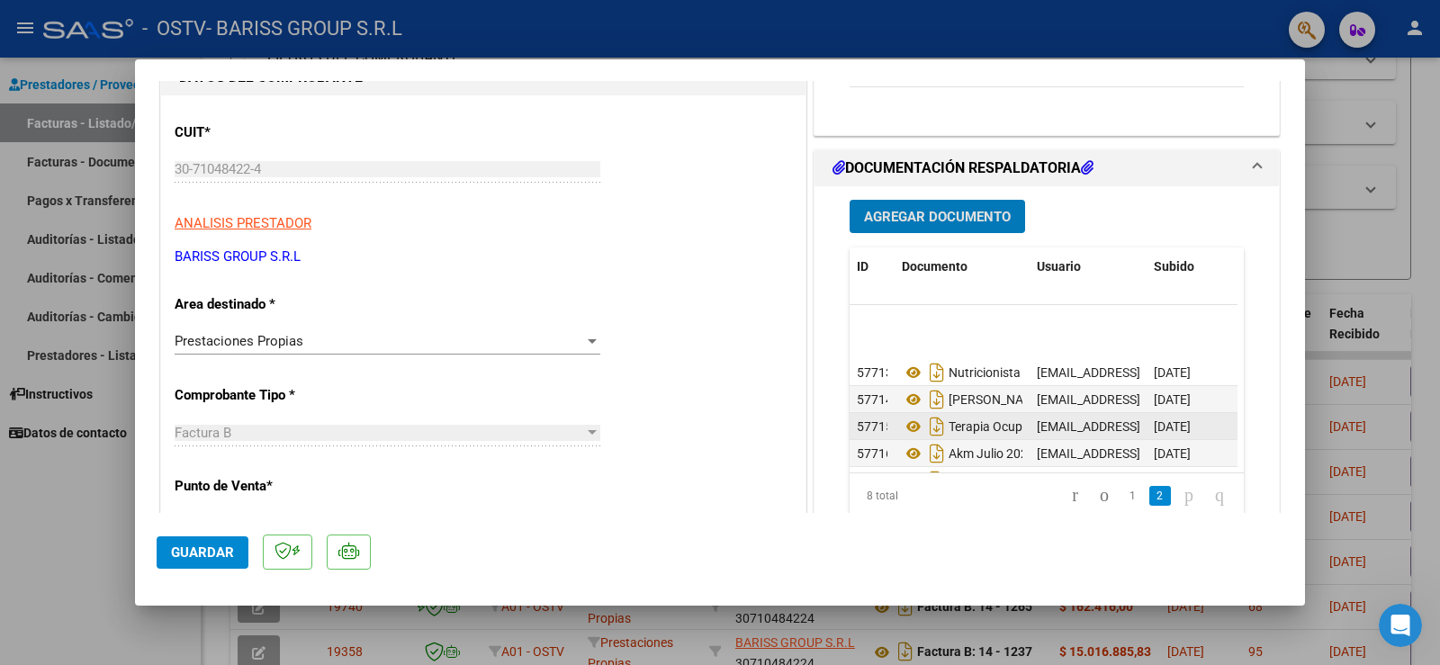
scroll to position [67, 0]
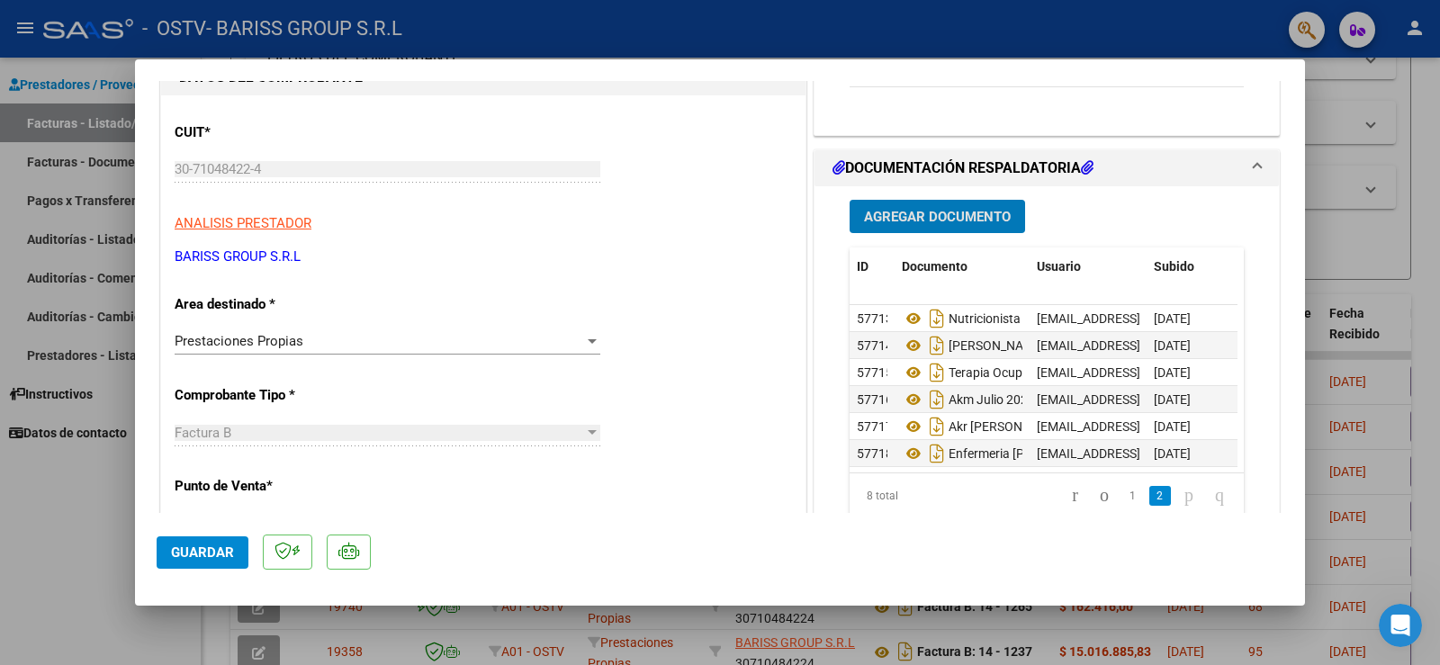
click at [218, 565] on button "Guardar" at bounding box center [203, 552] width 92 height 32
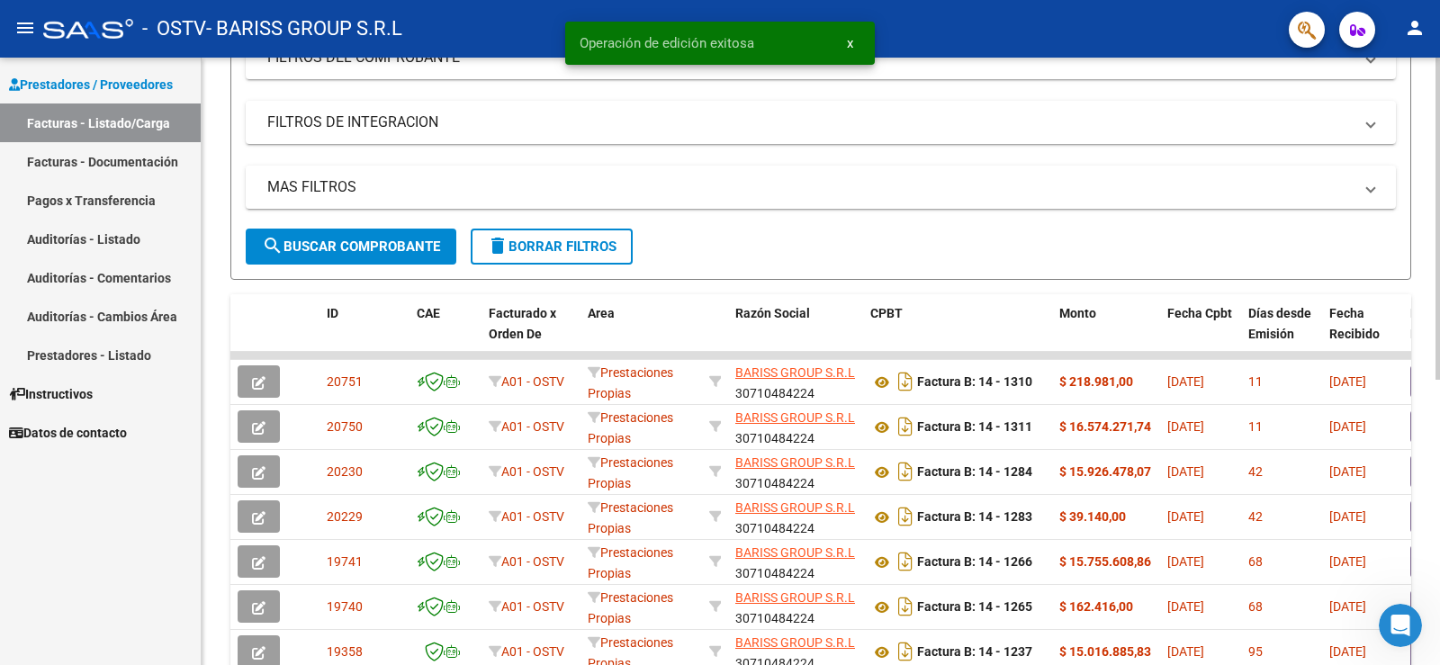
scroll to position [90, 0]
